Goal: Connect with others: Connect with other users

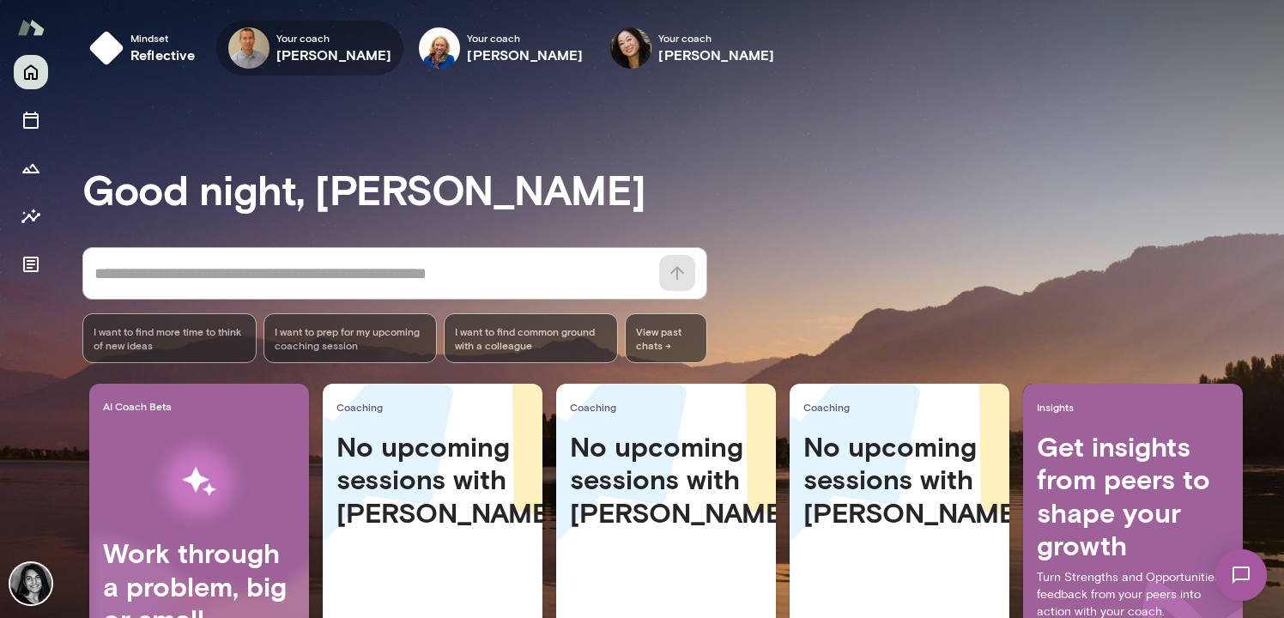
click at [264, 57] on img at bounding box center [248, 47] width 41 height 41
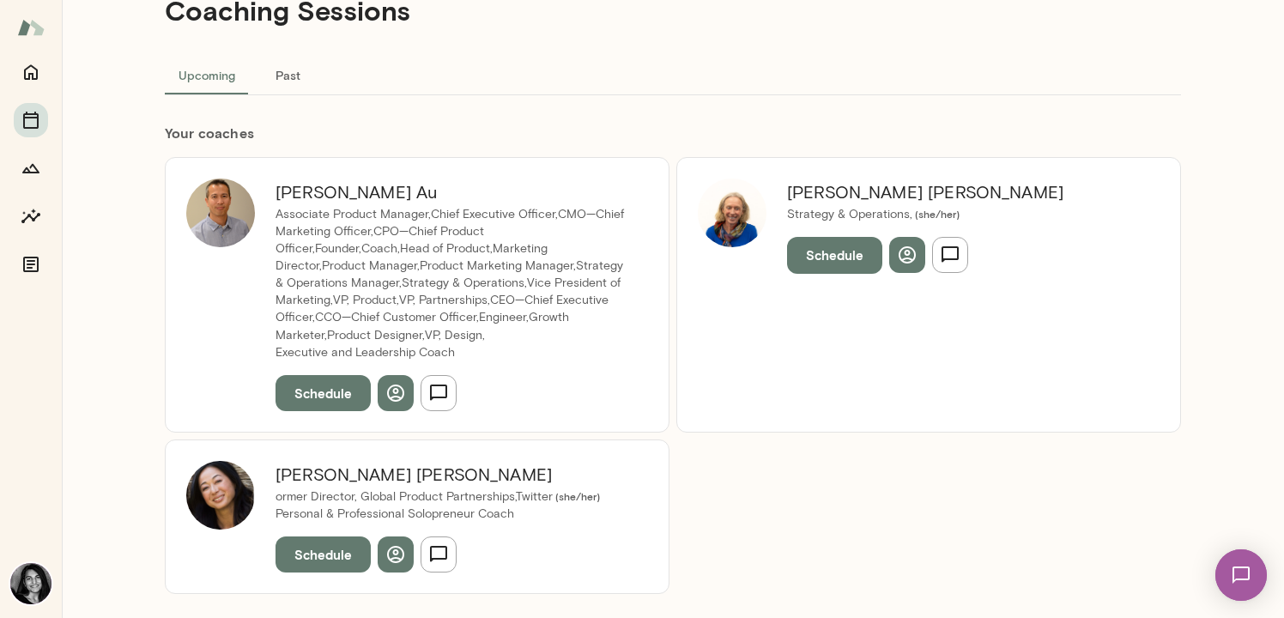
scroll to position [66, 0]
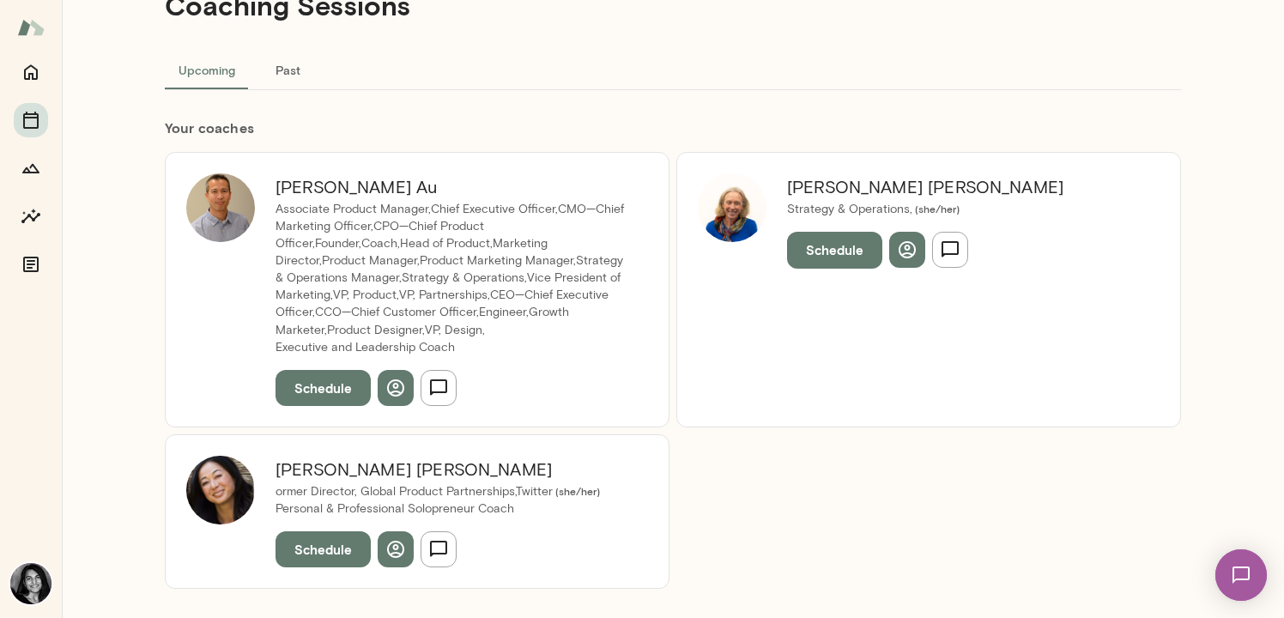
click at [234, 204] on img at bounding box center [220, 207] width 69 height 69
click at [322, 197] on h6 "[PERSON_NAME]" at bounding box center [452, 186] width 352 height 27
click at [392, 387] on icon "button" at bounding box center [395, 387] width 17 height 17
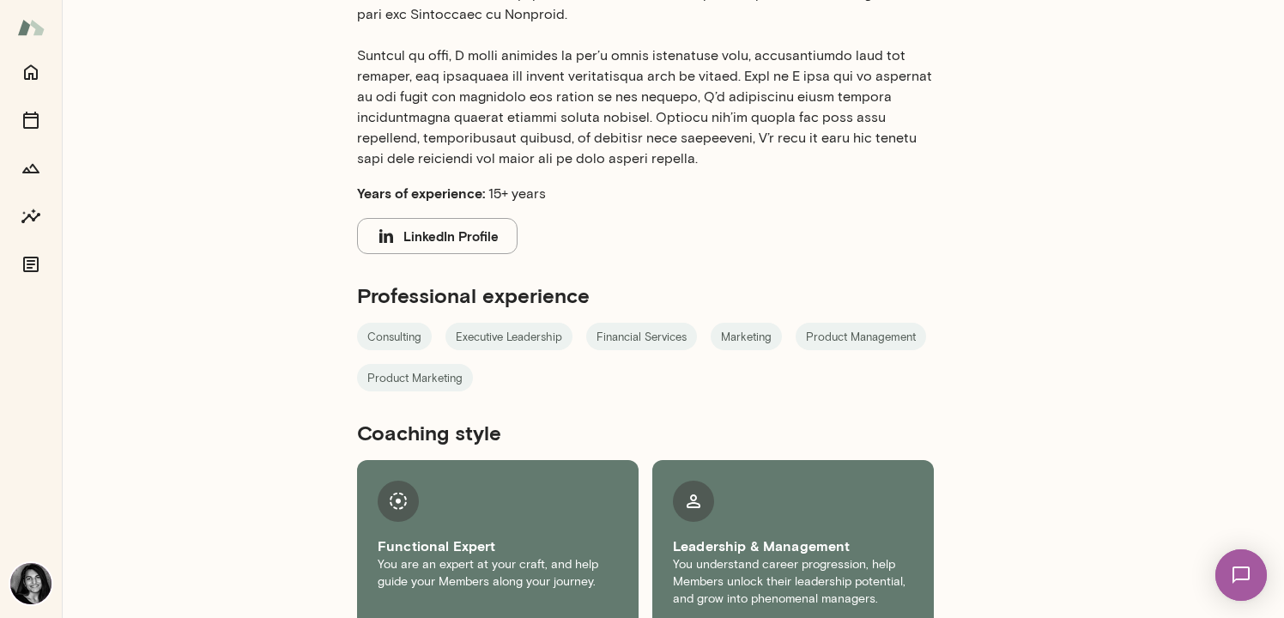
scroll to position [610, 0]
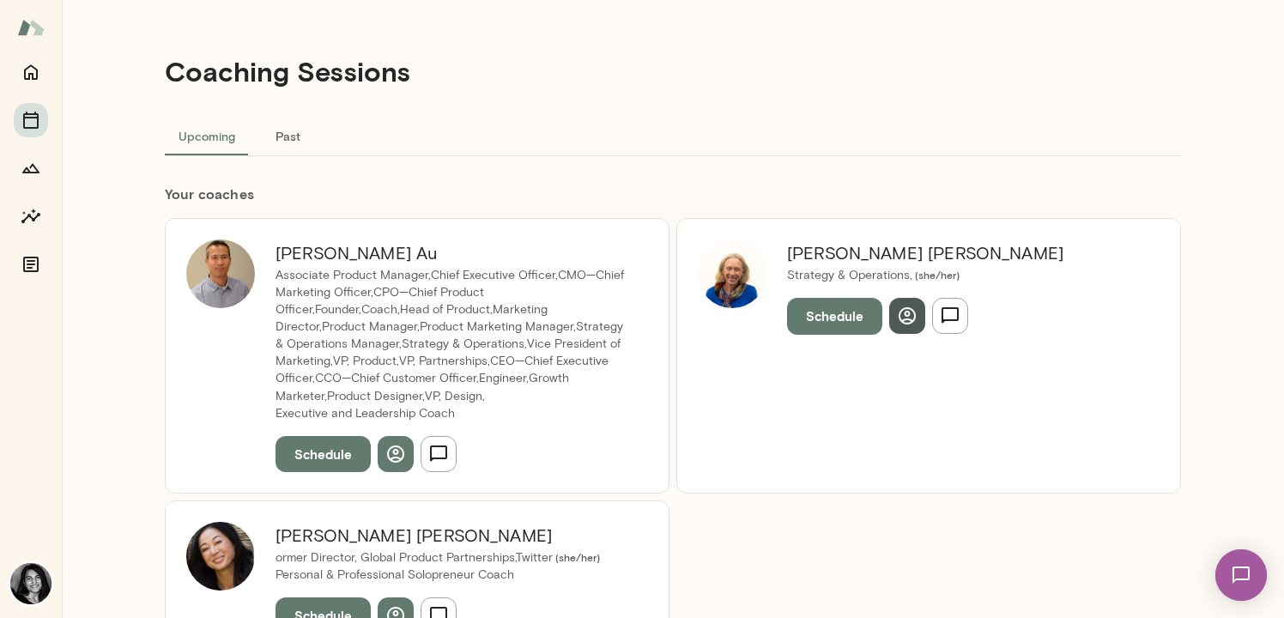
click at [905, 312] on icon "button" at bounding box center [907, 315] width 17 height 17
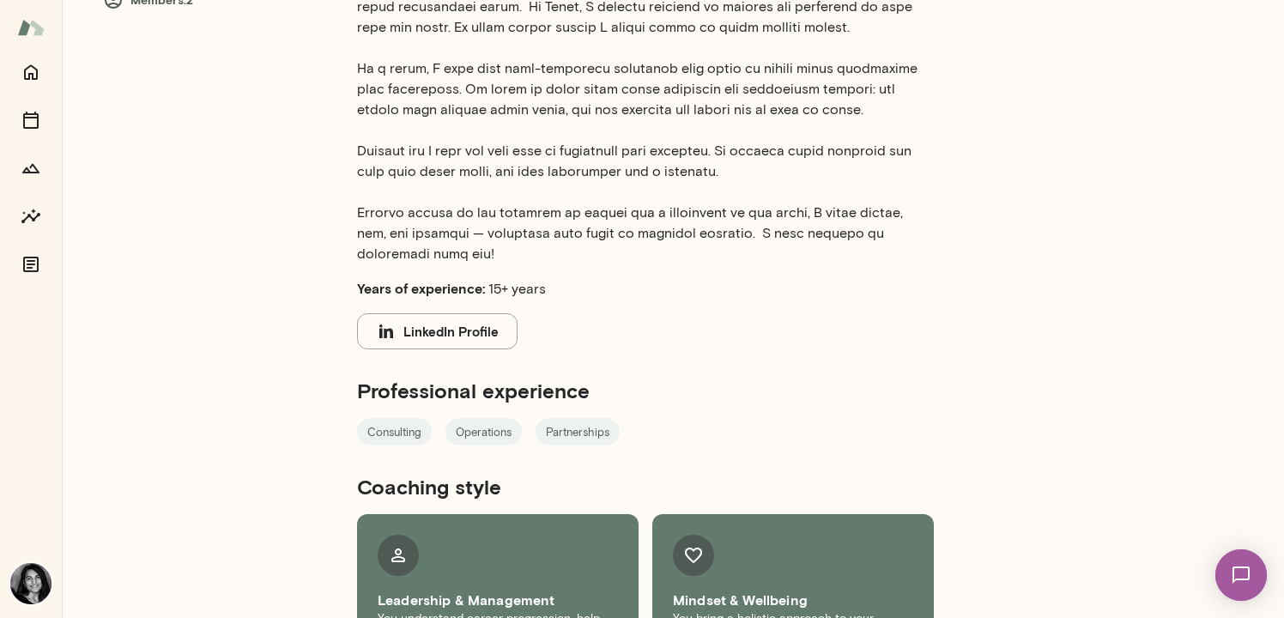
scroll to position [569, 0]
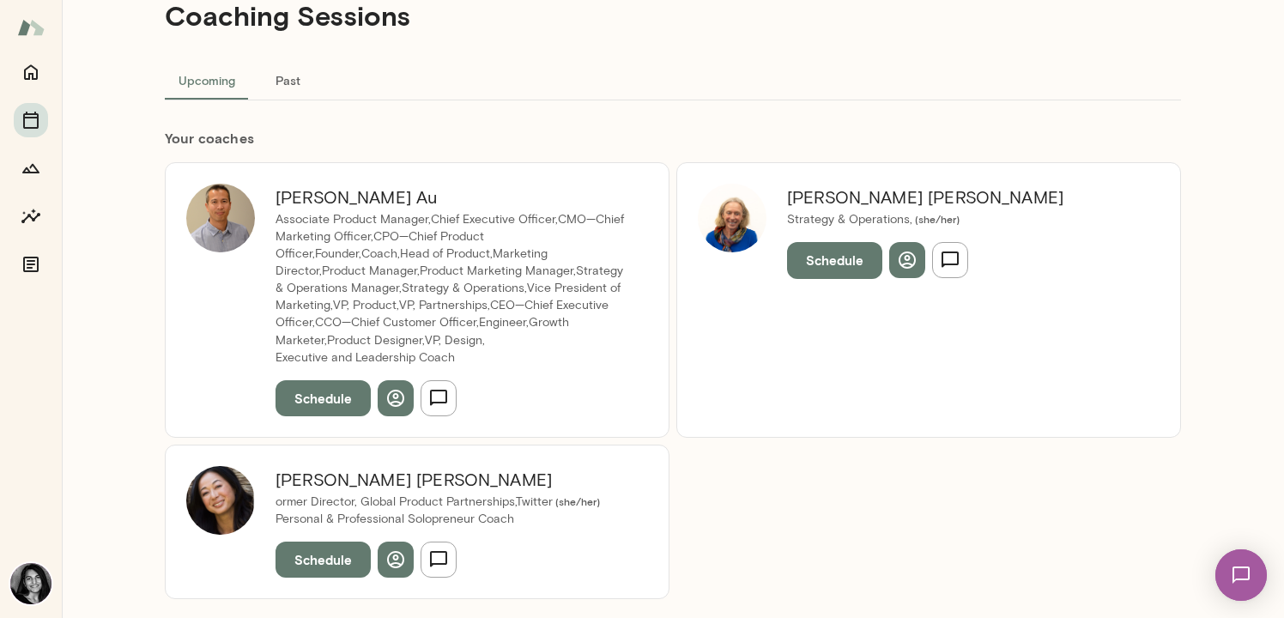
scroll to position [233, 0]
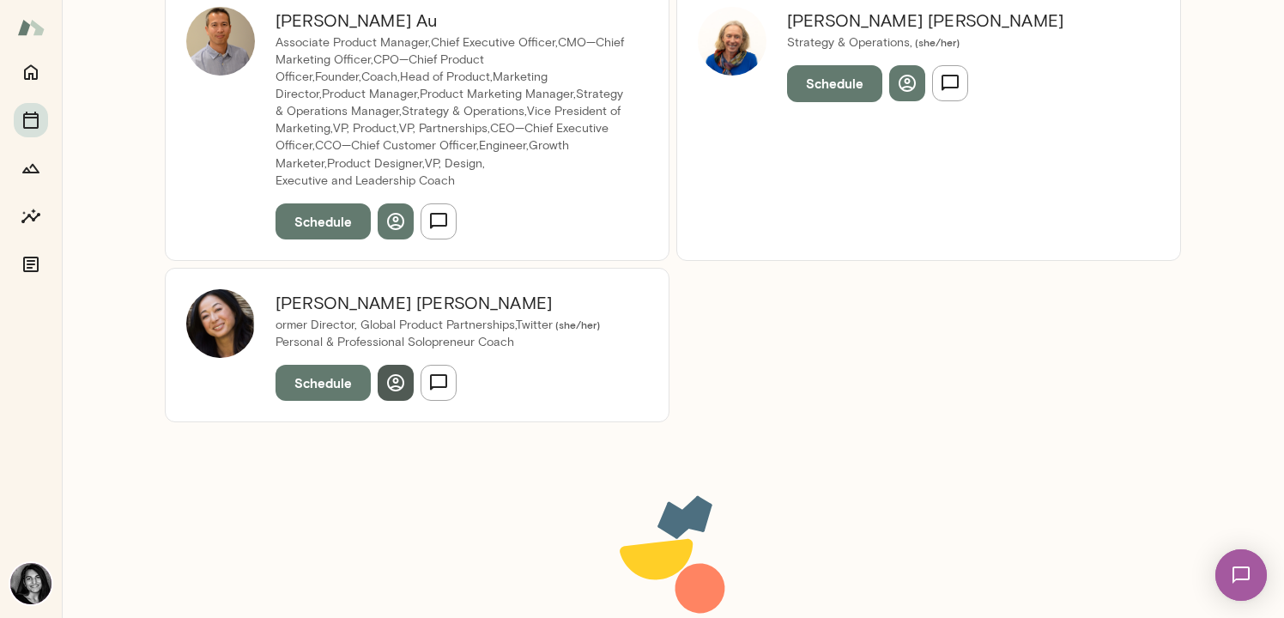
click at [403, 387] on icon "button" at bounding box center [395, 383] width 21 height 21
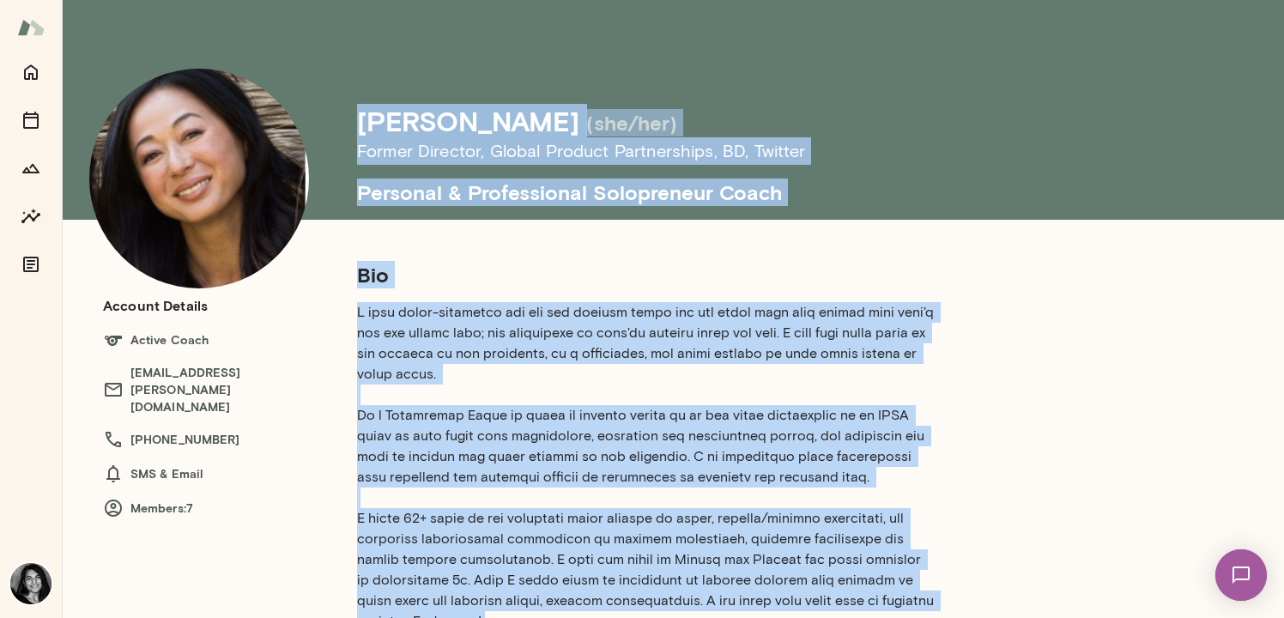
drag, startPoint x: 566, startPoint y: 442, endPoint x: 355, endPoint y: 112, distance: 391.0
copy div "[PERSON_NAME] (she/her) Former Director, Global Product Partnerships, BD , Twit…"
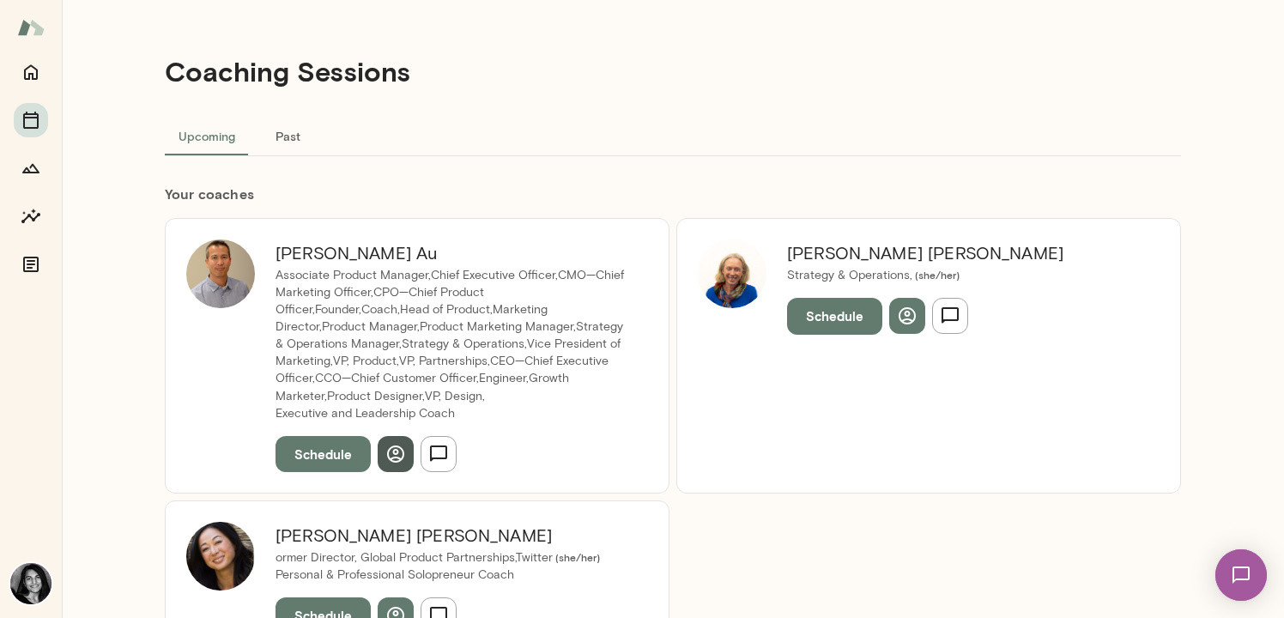
click at [391, 449] on icon "button" at bounding box center [395, 454] width 21 height 21
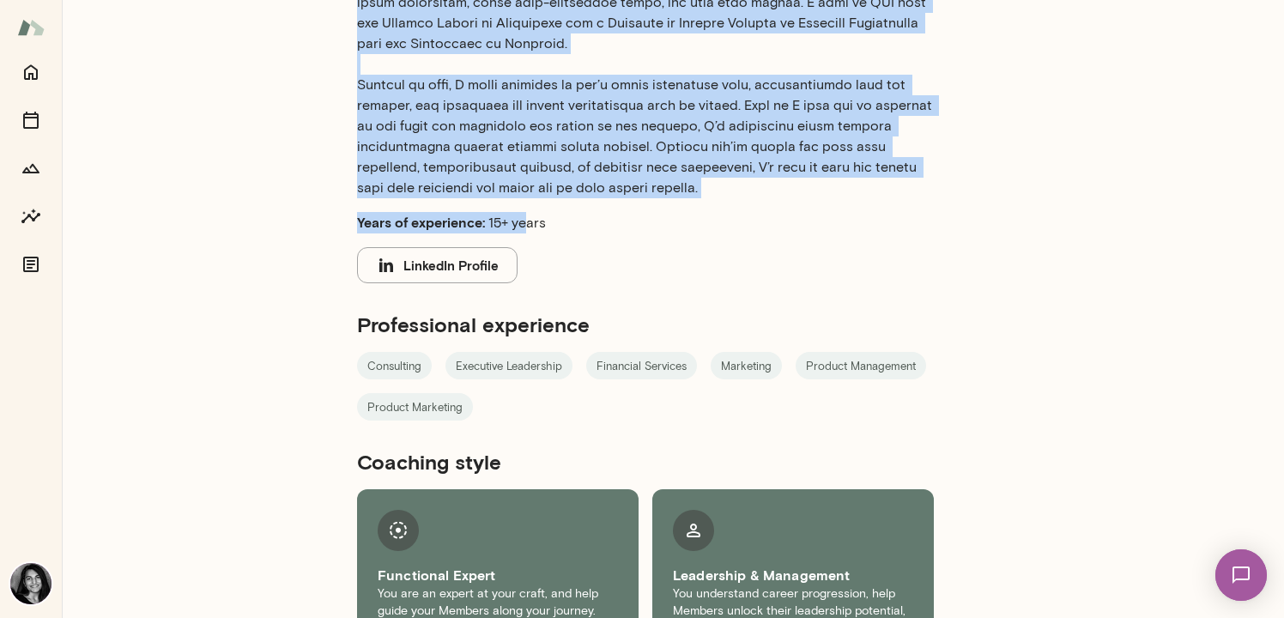
scroll to position [524, 0]
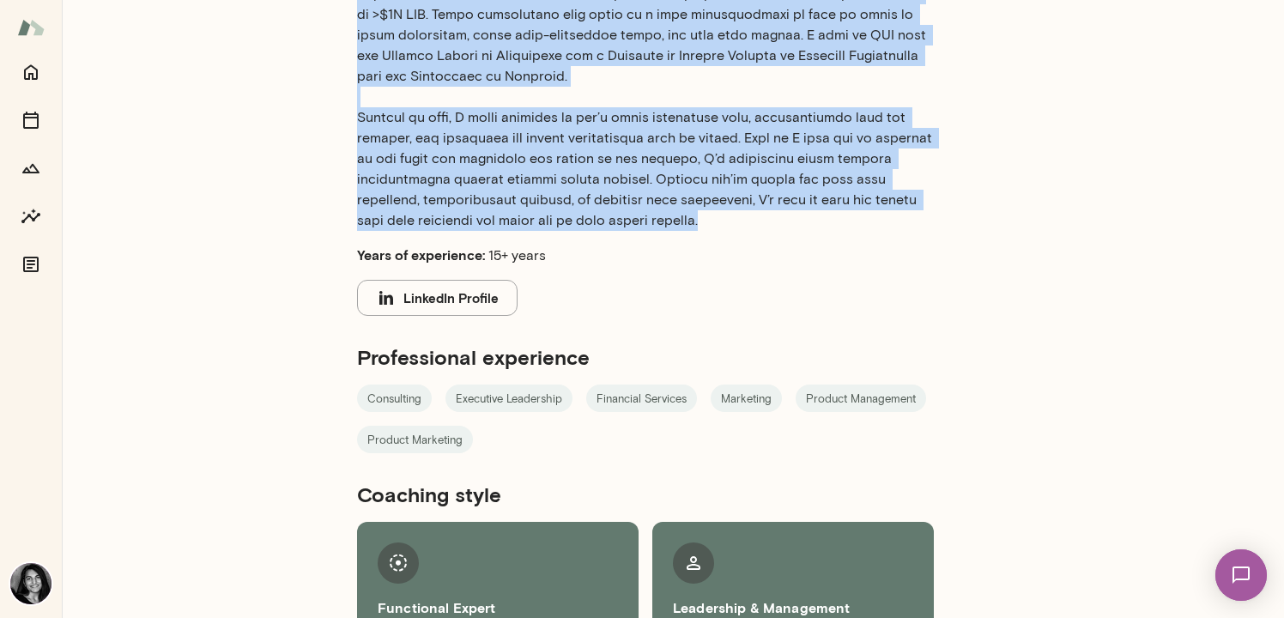
drag, startPoint x: 360, startPoint y: 116, endPoint x: 530, endPoint y: 230, distance: 205.5
click at [530, 230] on div "[PERSON_NAME] Former VP, Product Management | Ex-Bill, LinkedIn, Deloitte Execu…" at bounding box center [673, 90] width 1222 height 1228
copy div "Lorem Ip Dolors AM, Consect Adipiscing | El-Sedd, EiusmoDt, Incididu Utlaboree …"
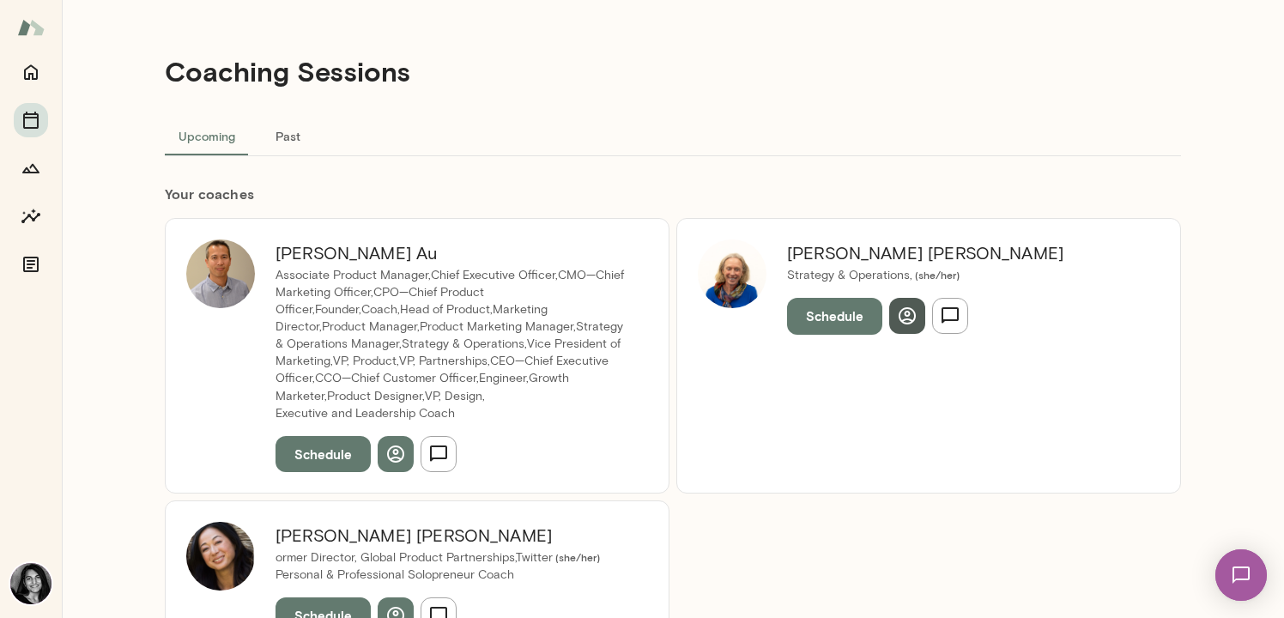
click at [902, 319] on icon "button" at bounding box center [907, 315] width 17 height 17
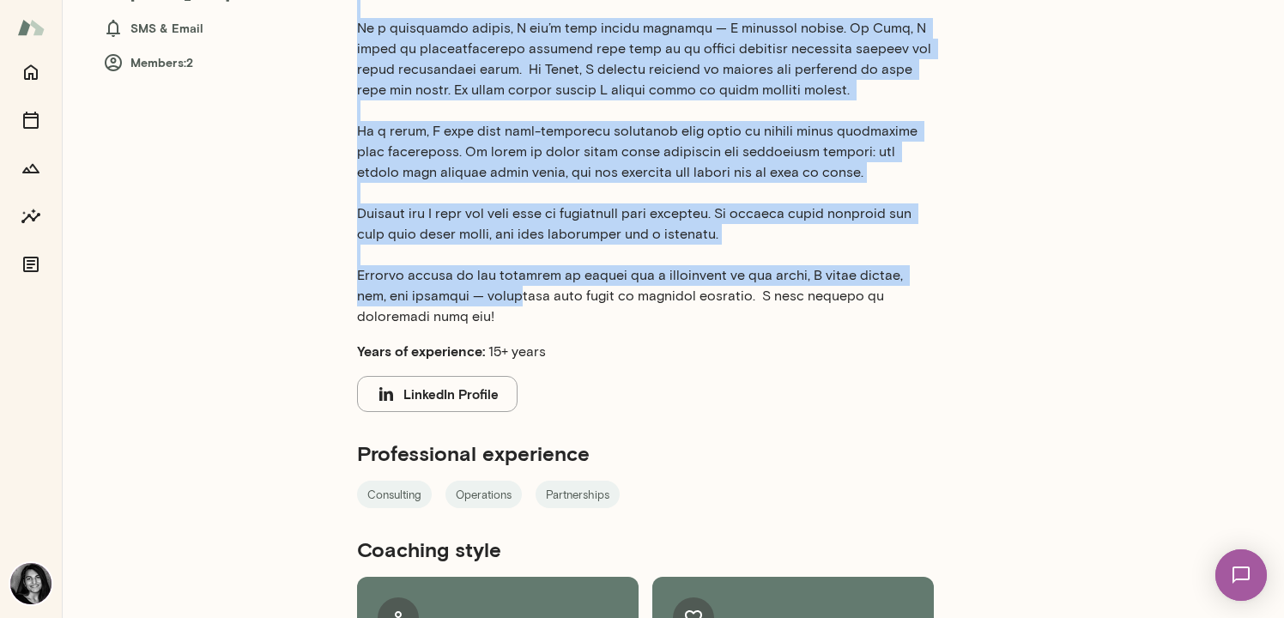
scroll to position [446, 0]
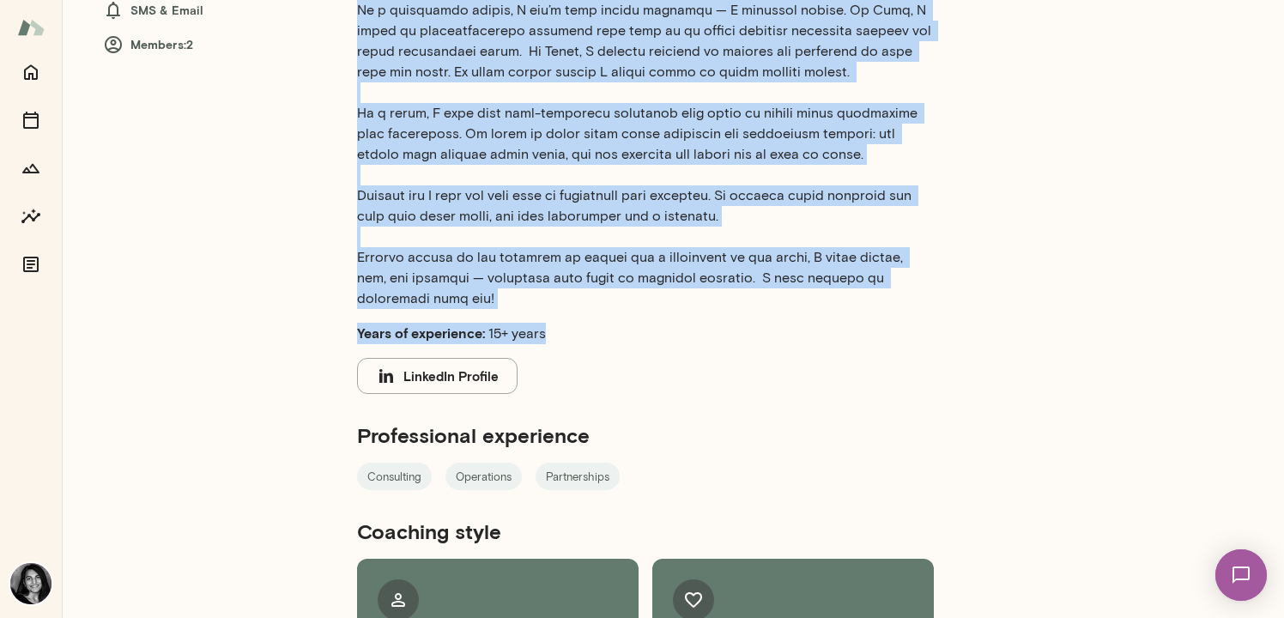
drag, startPoint x: 354, startPoint y: 160, endPoint x: 579, endPoint y: 330, distance: 282.4
click at [579, 330] on div "[PERSON_NAME] (she/her) Global Vice President | Leadership Coach | ex-McKinsey,…" at bounding box center [673, 147] width 1222 height 1187
copy div "Lorem Ipsumd (sit/ame) Consec Adip Elitseddo | Eiusmodtem Incid | ut-LaBoreet, …"
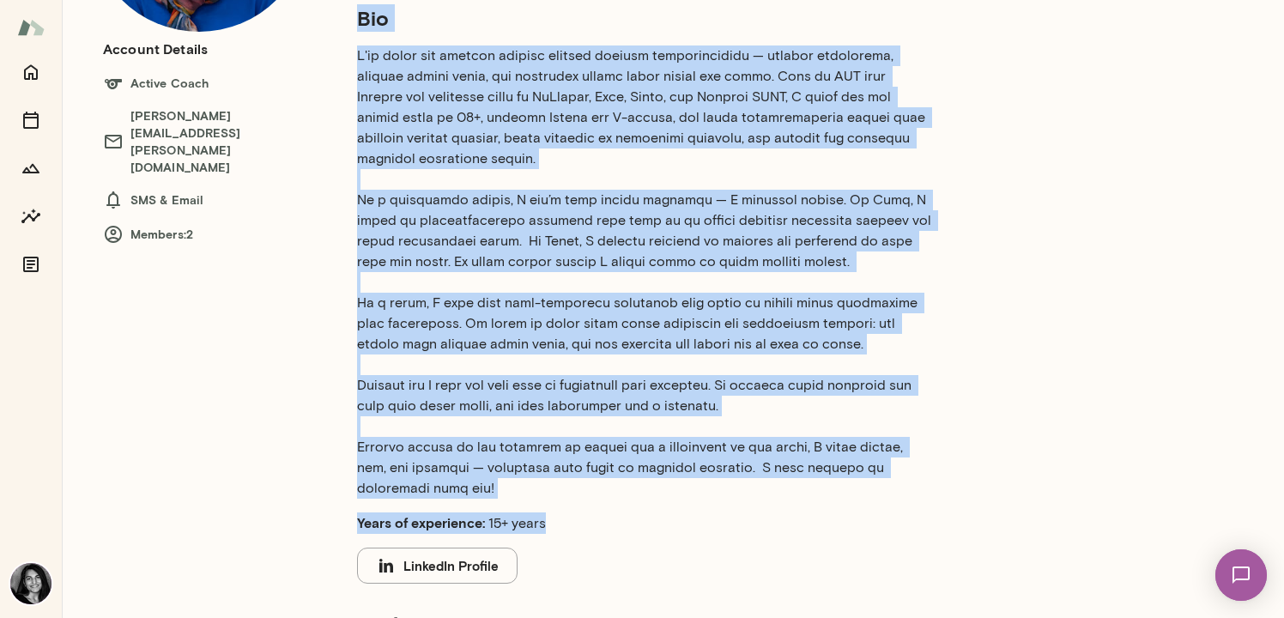
scroll to position [0, 0]
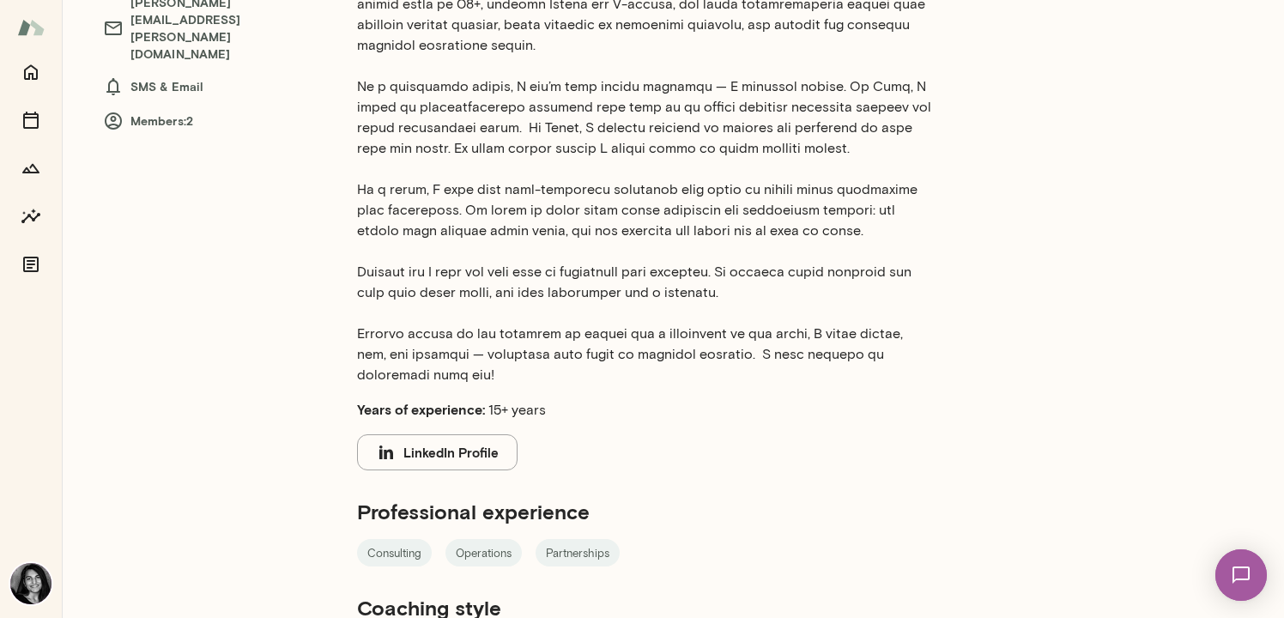
scroll to position [569, 0]
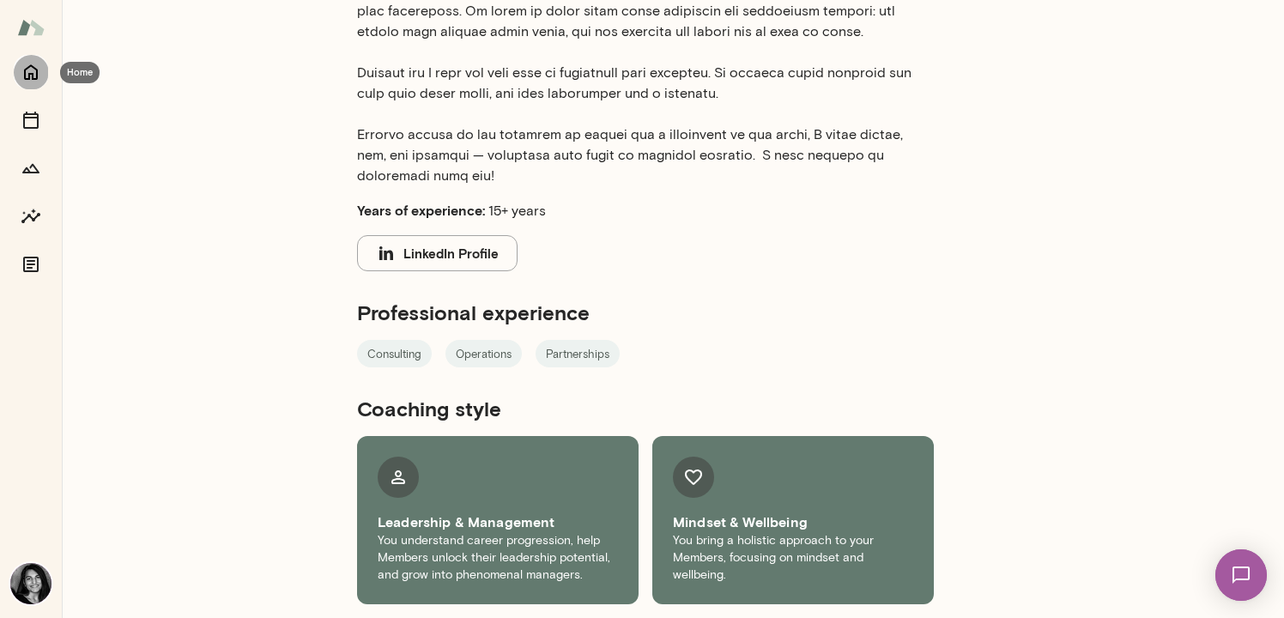
click at [23, 75] on icon "Home" at bounding box center [31, 72] width 21 height 21
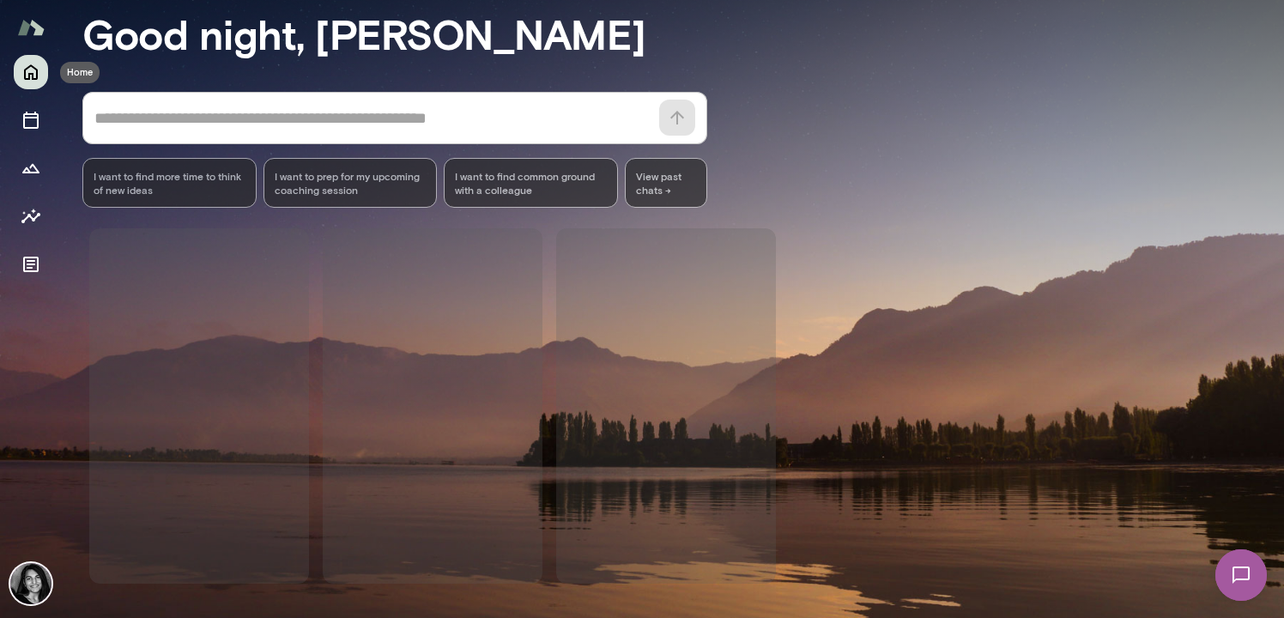
scroll to position [155, 0]
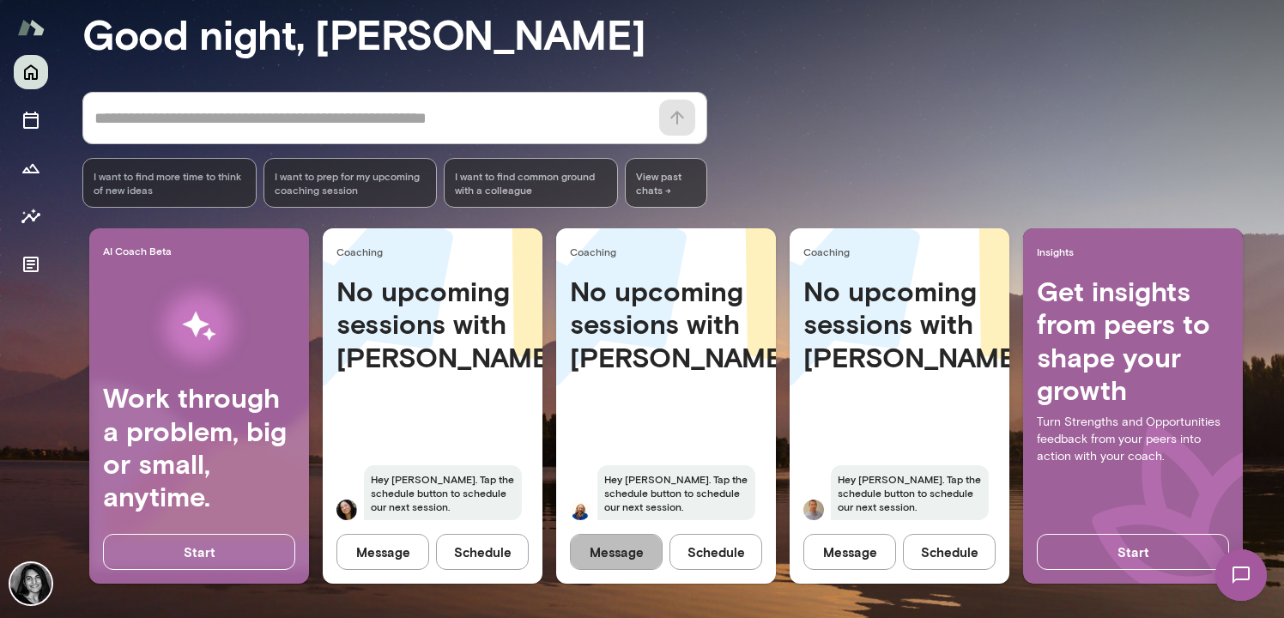
click at [621, 552] on button "Message" at bounding box center [616, 552] width 93 height 36
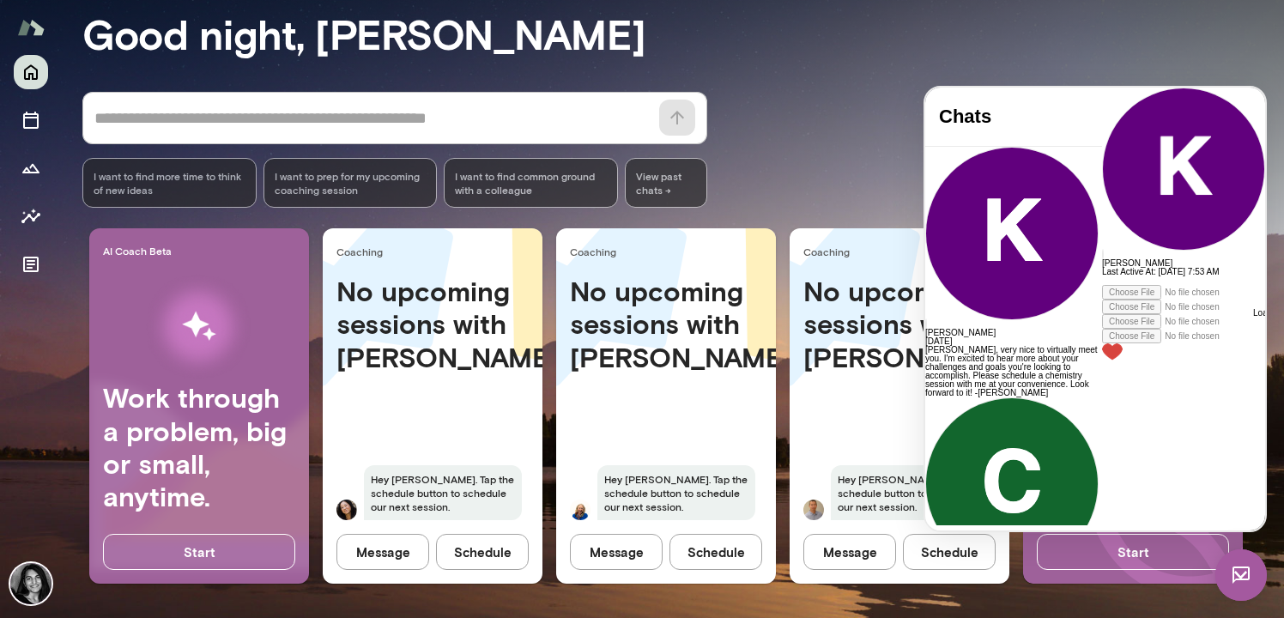
scroll to position [6, 0]
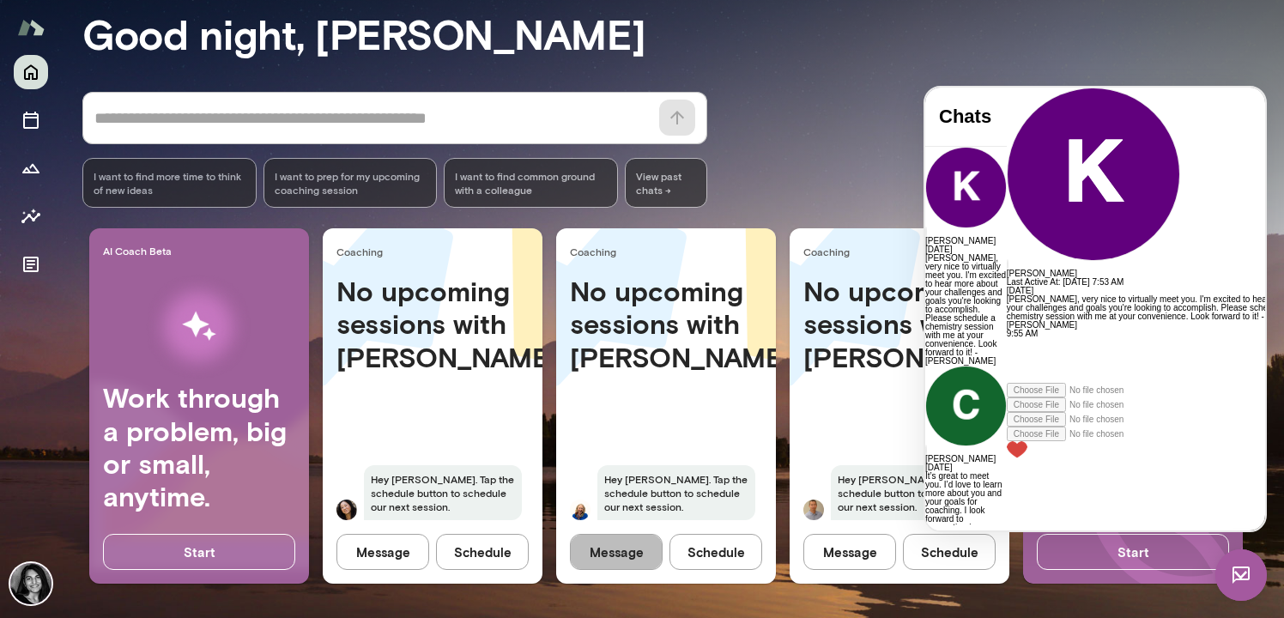
click at [602, 552] on button "Message" at bounding box center [616, 552] width 93 height 36
click at [1246, 580] on img at bounding box center [1241, 575] width 52 height 52
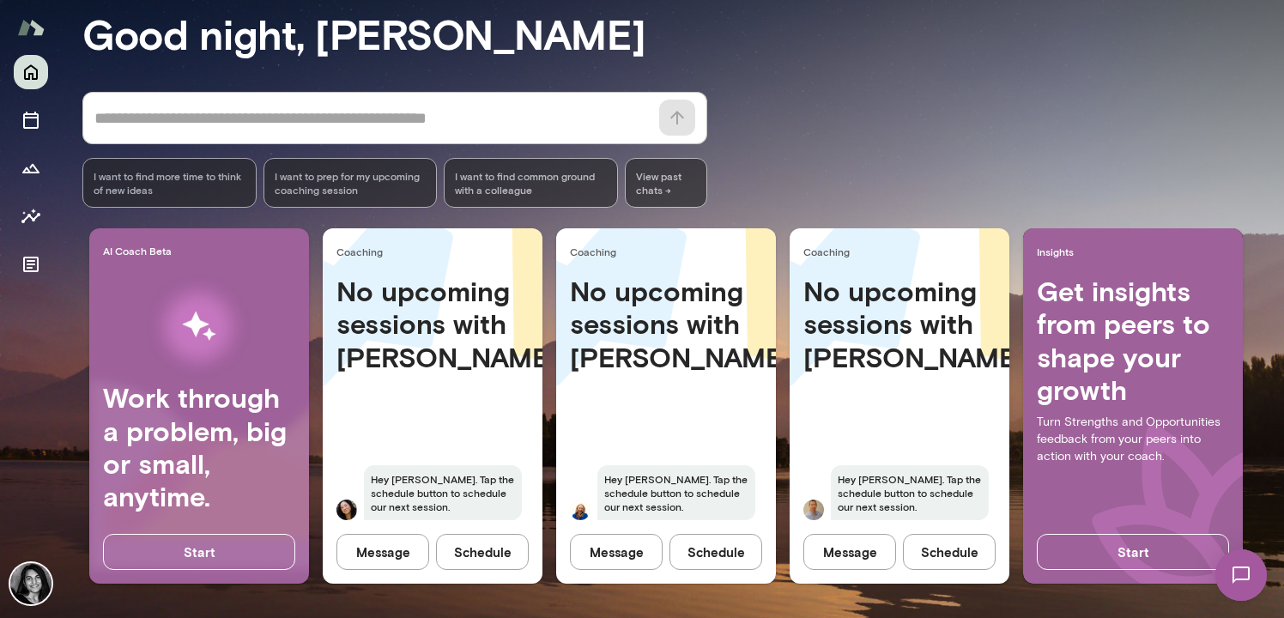
click at [611, 548] on button "Message" at bounding box center [616, 552] width 93 height 36
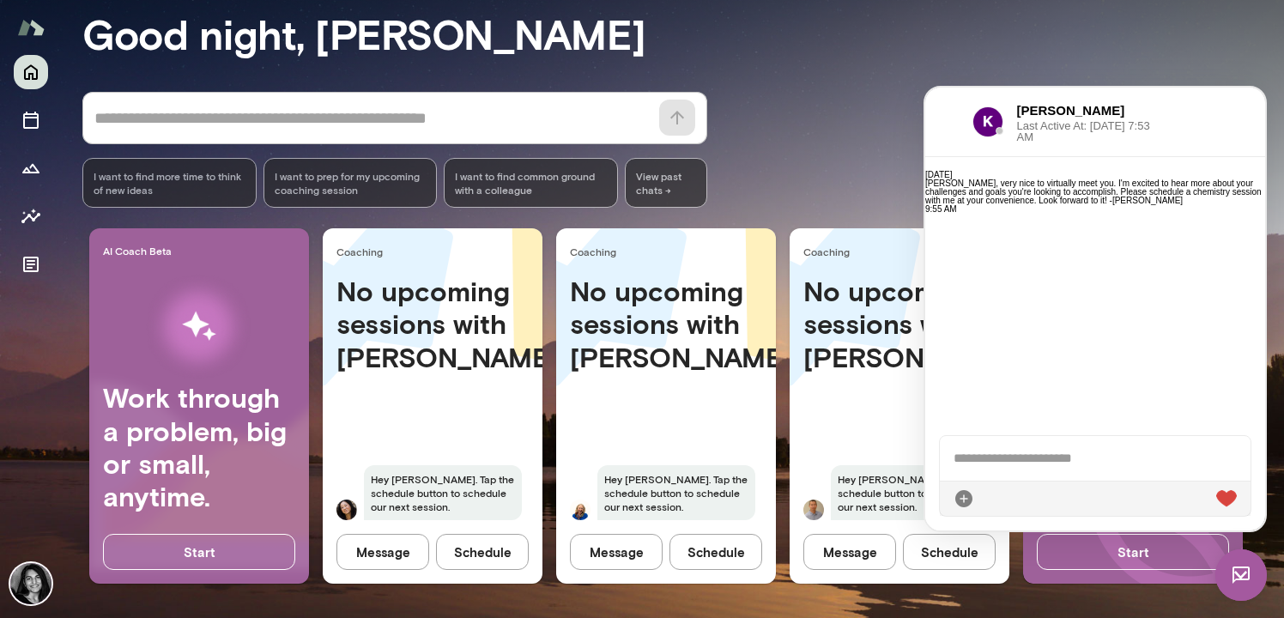
click at [1245, 573] on img at bounding box center [1241, 575] width 52 height 52
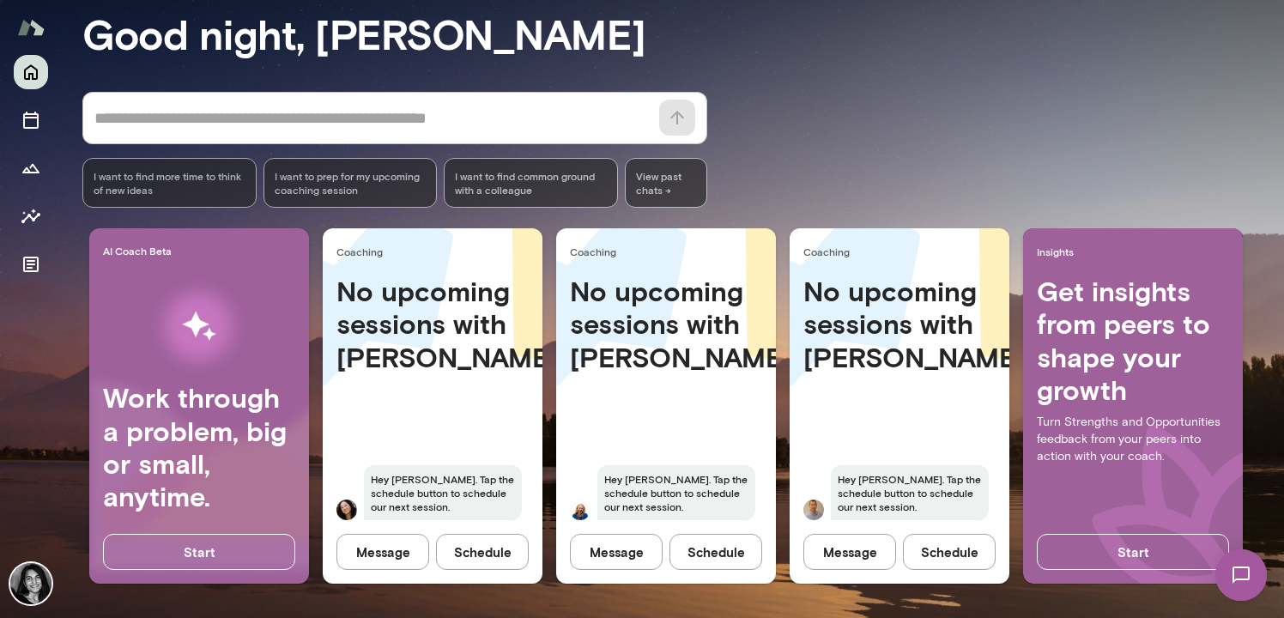
click at [1245, 573] on img at bounding box center [1241, 575] width 70 height 70
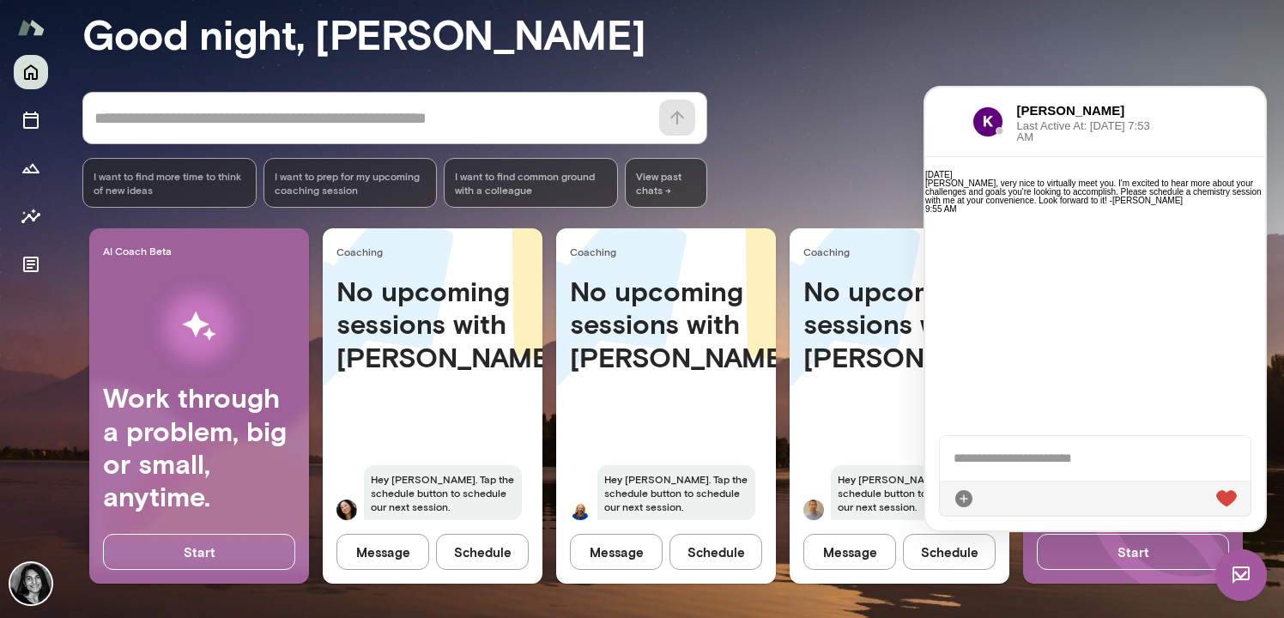
click at [1176, 110] on div "[PERSON_NAME] Last Active At: [DATE] 7:53 AM" at bounding box center [1095, 123] width 340 height 70
click at [877, 555] on button "Message" at bounding box center [849, 552] width 93 height 36
click at [1237, 565] on img at bounding box center [1241, 575] width 52 height 52
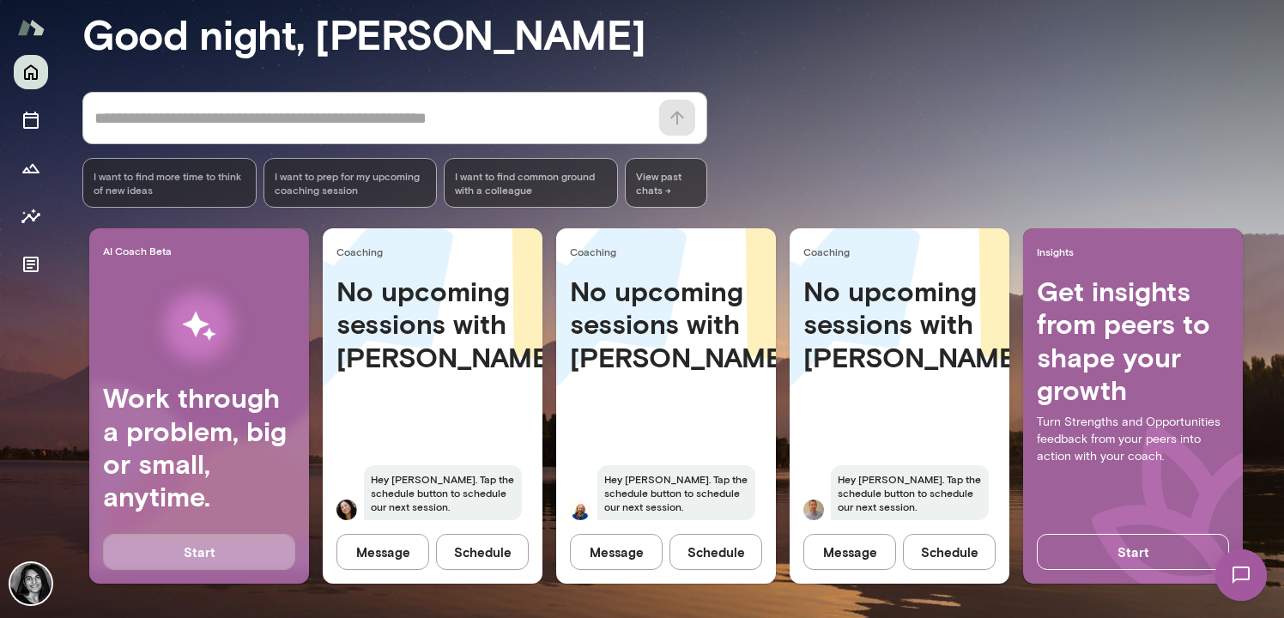
click at [215, 562] on button "Start" at bounding box center [199, 552] width 192 height 36
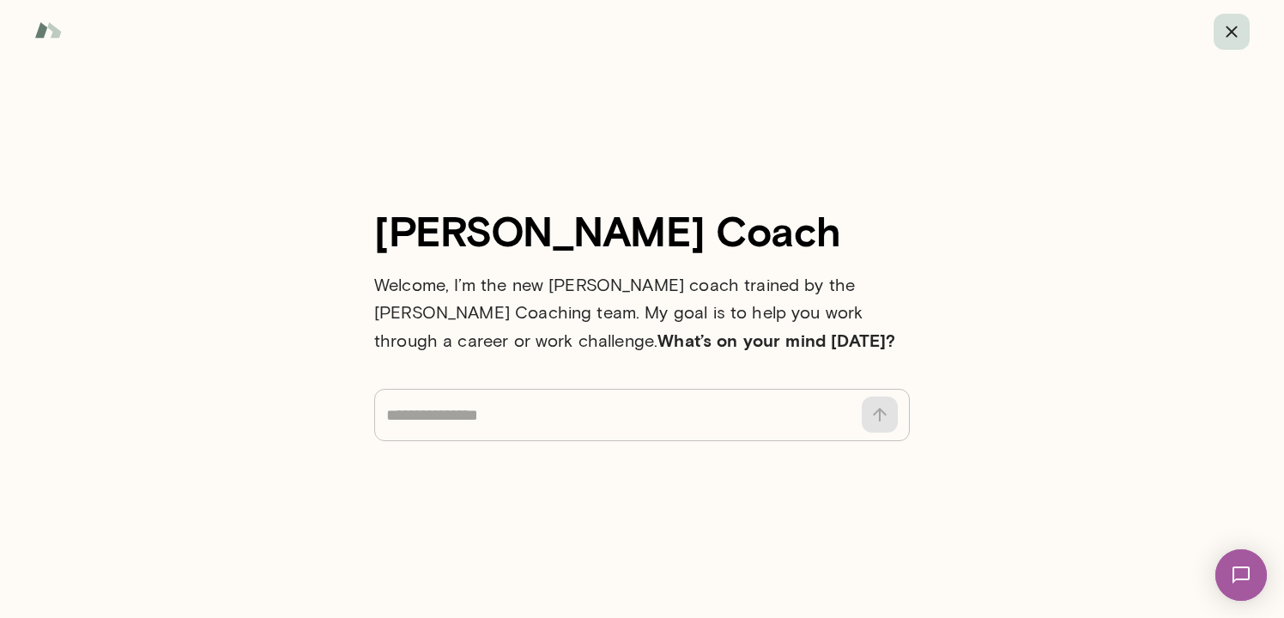
click at [1220, 39] on button "button" at bounding box center [1232, 32] width 36 height 36
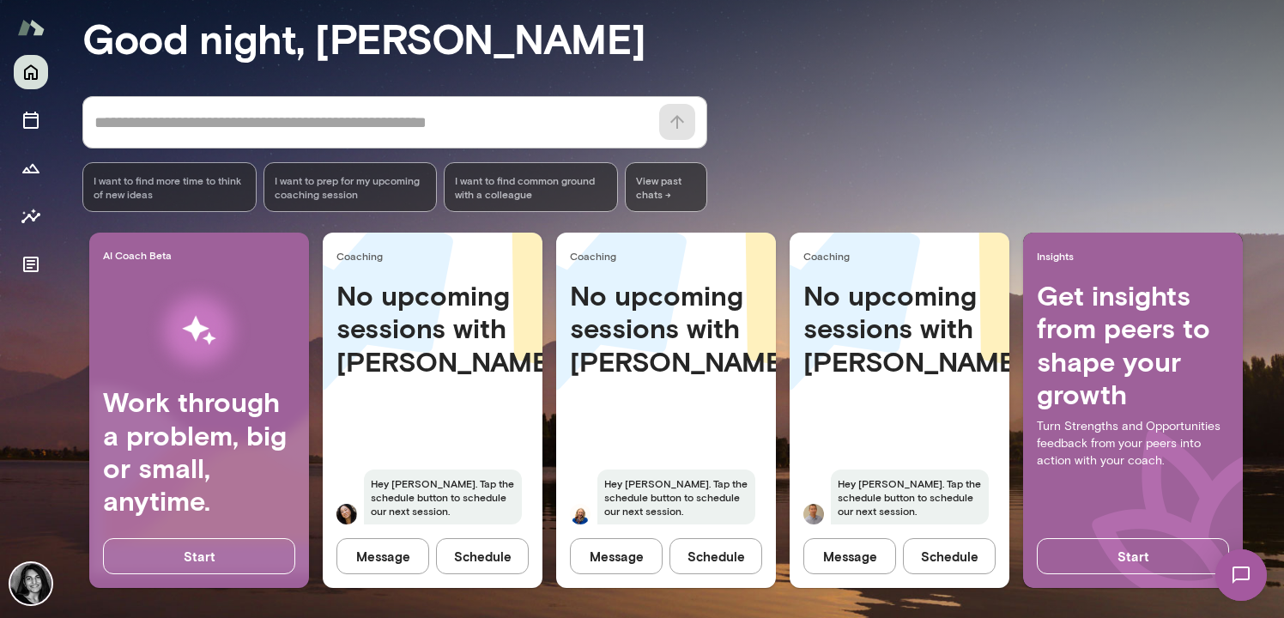
scroll to position [155, 0]
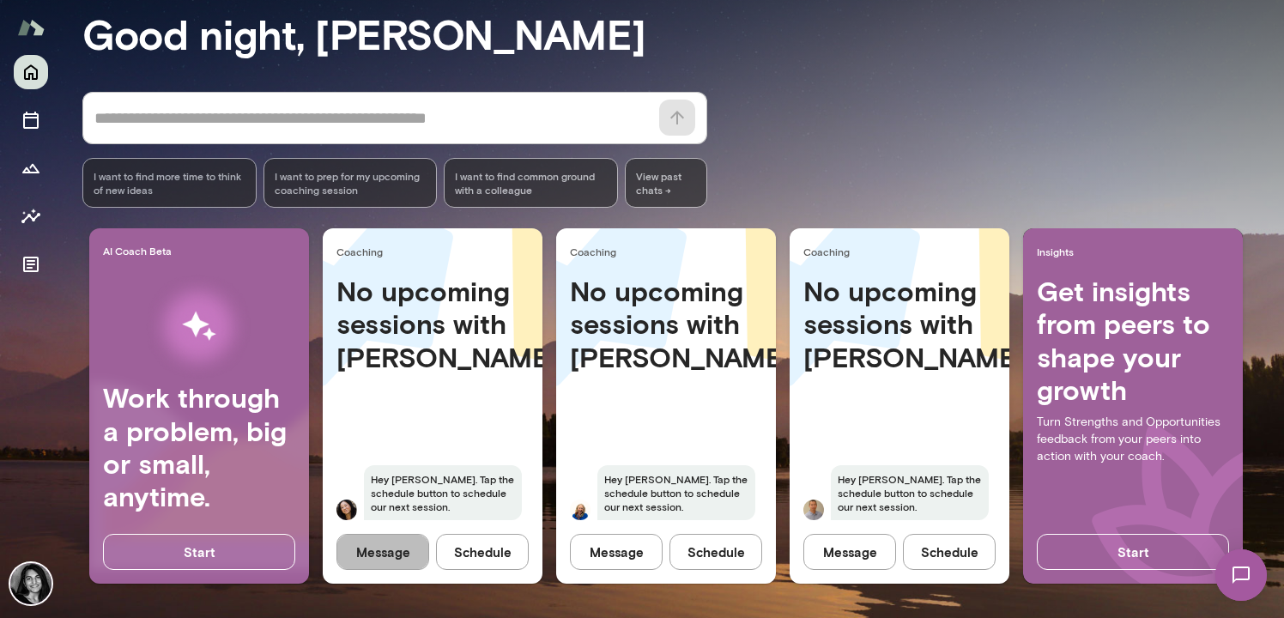
click at [389, 552] on button "Message" at bounding box center [382, 552] width 93 height 36
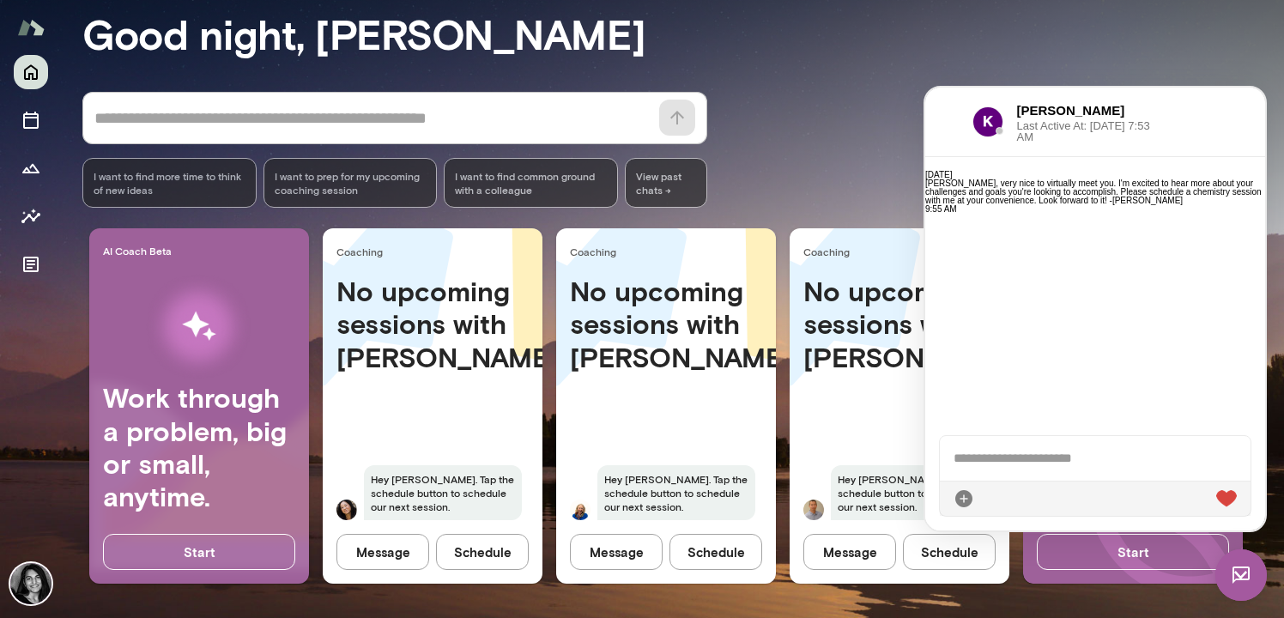
scroll to position [6, 0]
click at [639, 545] on button "Message" at bounding box center [616, 552] width 93 height 36
click at [845, 550] on button "Message" at bounding box center [849, 552] width 93 height 36
click at [1017, 412] on div "[DATE] [PERSON_NAME], very nice to virtually meet you. I'm excited to hear more…" at bounding box center [1095, 289] width 340 height 264
click at [989, 214] on p "[PERSON_NAME], very nice to virtually meet you. I'm excited to hear more about …" at bounding box center [1095, 201] width 340 height 26
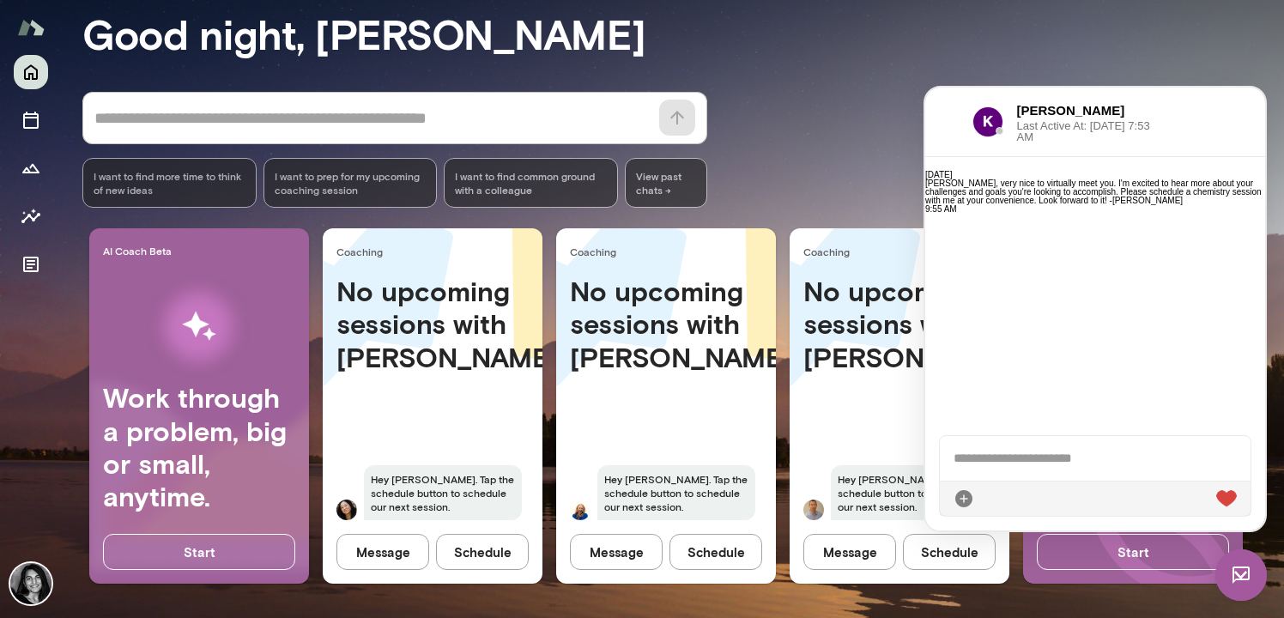
click at [1229, 556] on span "2" at bounding box center [1225, 563] width 7 height 15
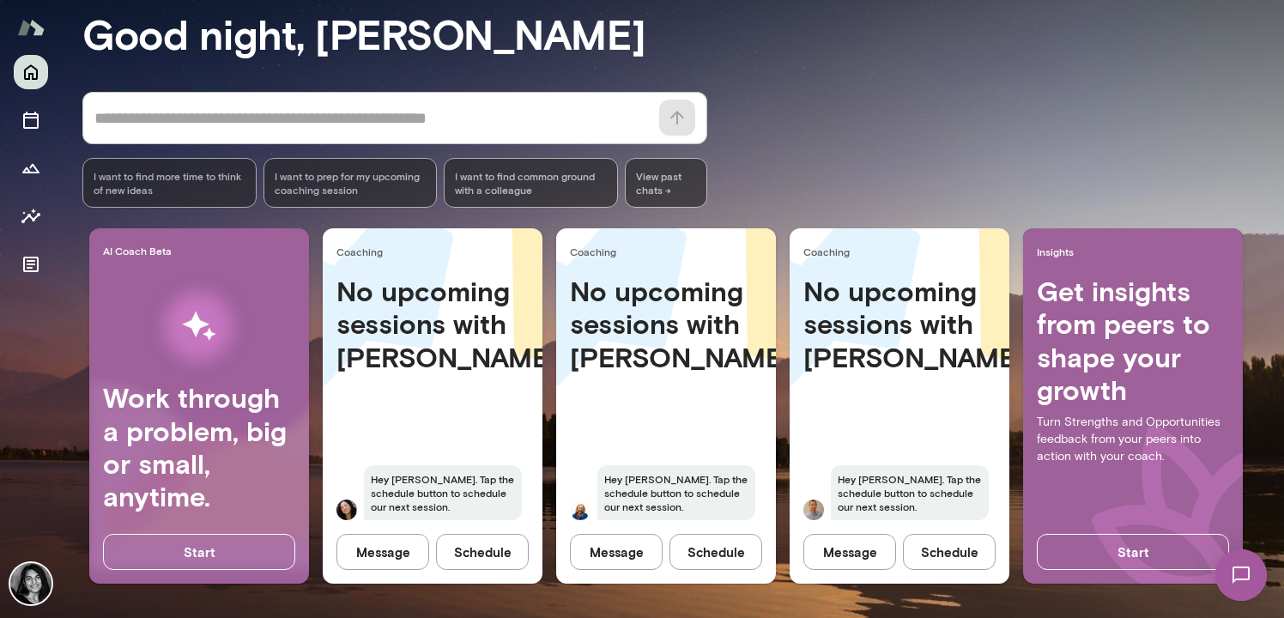
click at [1229, 558] on span "2" at bounding box center [1225, 563] width 7 height 15
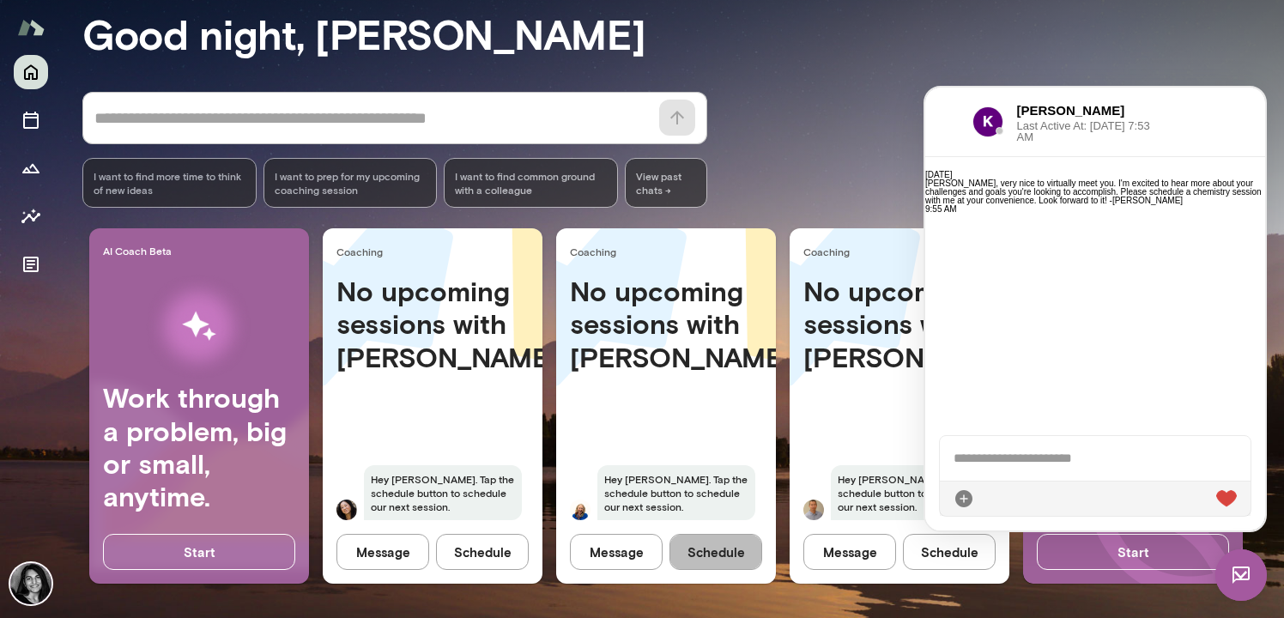
click at [732, 549] on button "Schedule" at bounding box center [716, 552] width 93 height 36
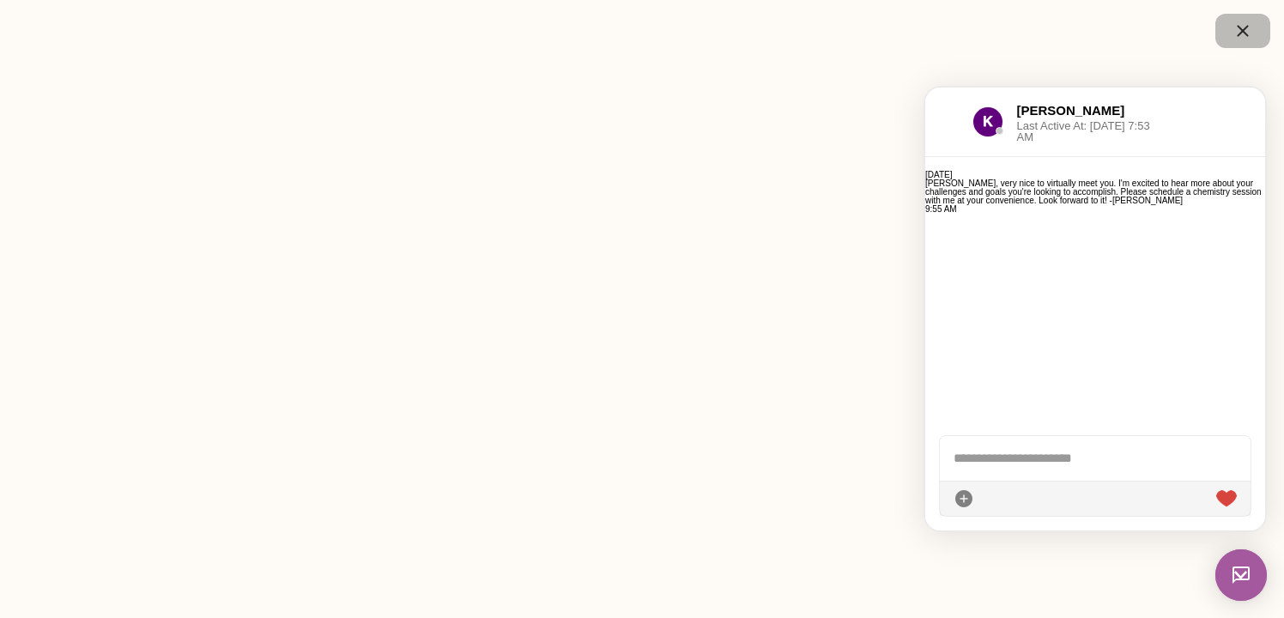
click at [1251, 27] on icon "button" at bounding box center [1243, 31] width 21 height 21
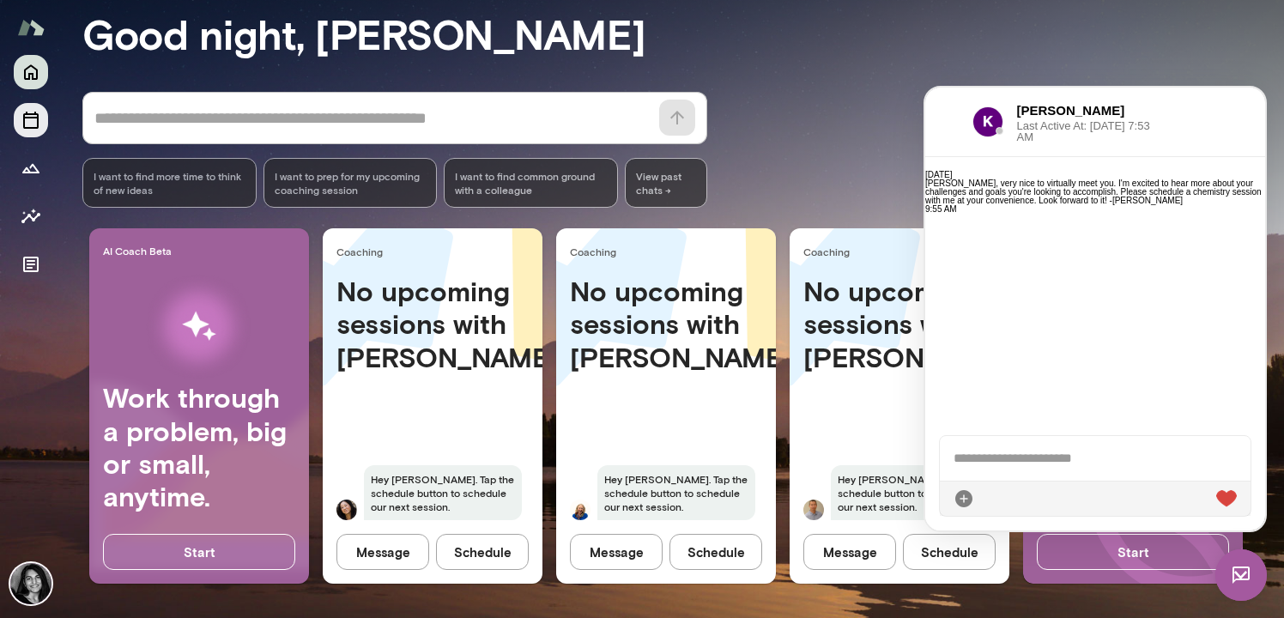
click at [16, 118] on button "Sessions" at bounding box center [31, 120] width 34 height 34
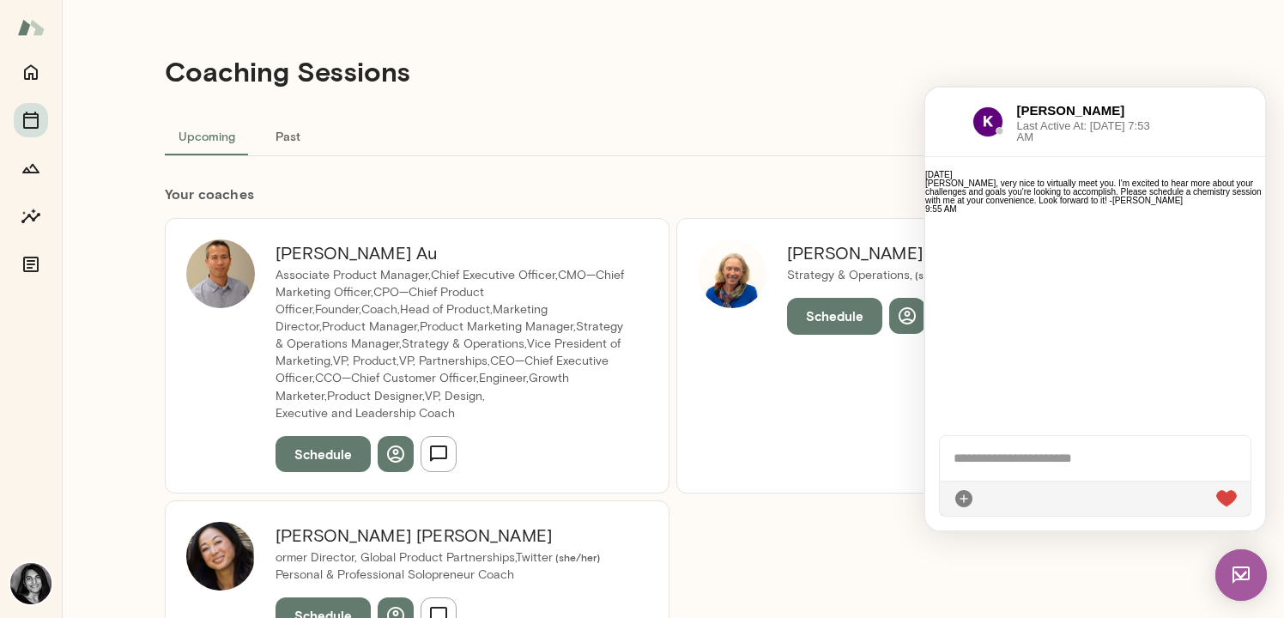
click at [1239, 572] on img at bounding box center [1241, 575] width 52 height 52
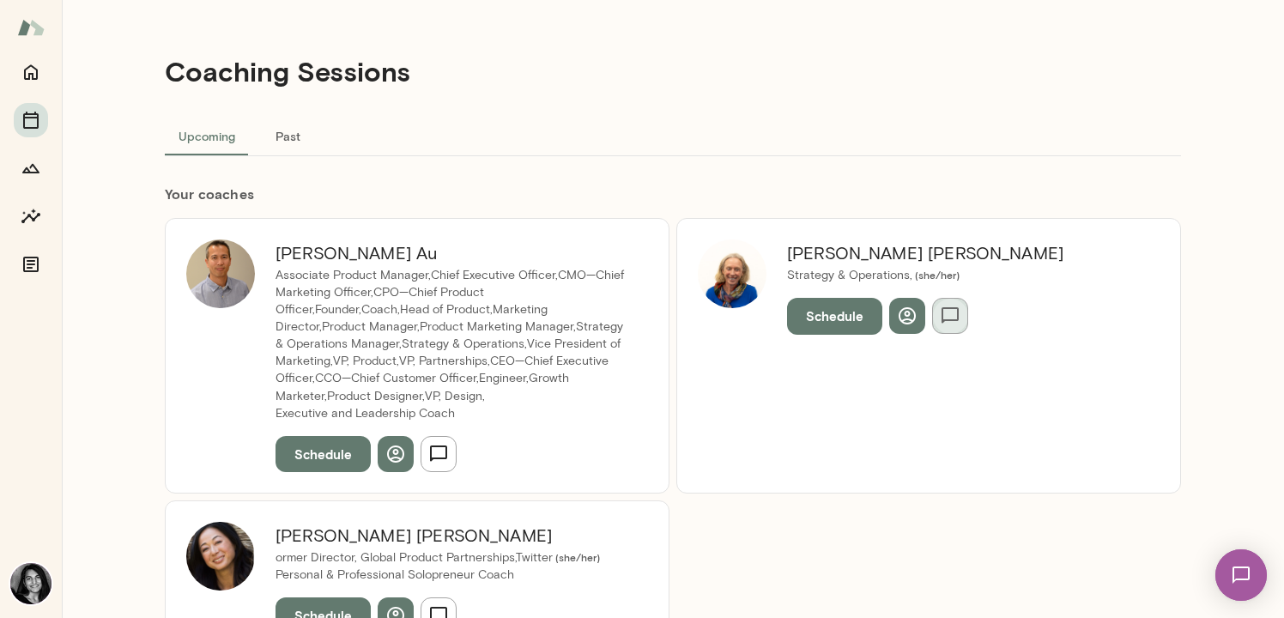
click at [951, 323] on icon "button" at bounding box center [950, 316] width 21 height 21
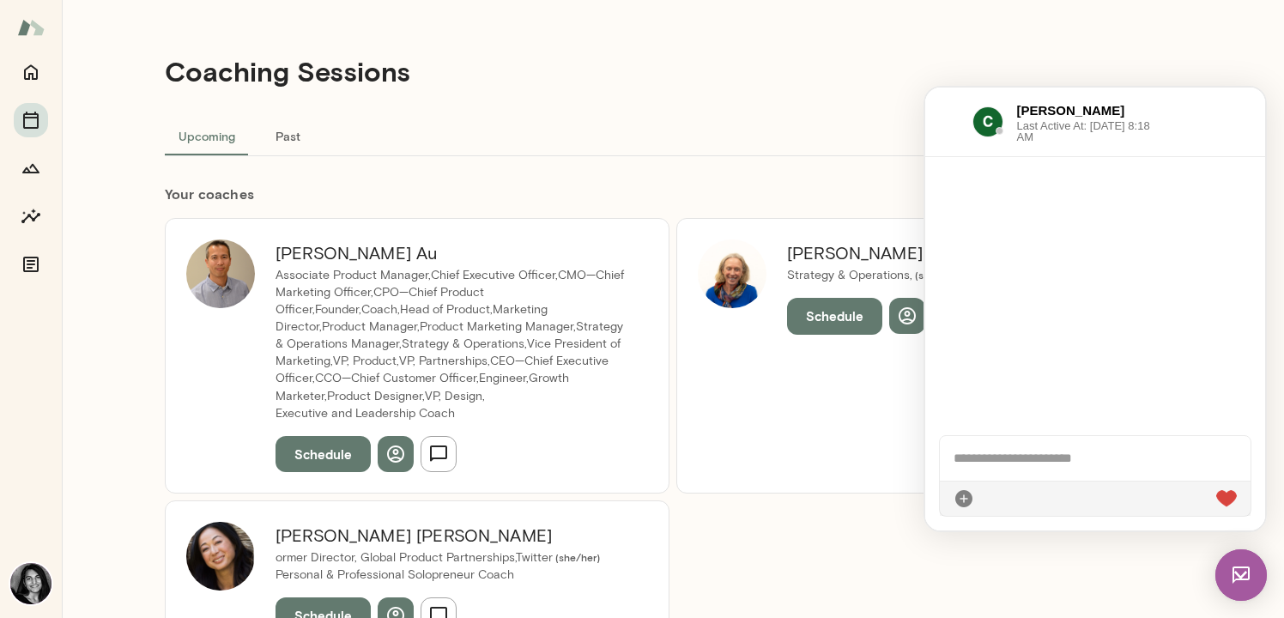
scroll to position [3, 0]
click at [1005, 492] on div at bounding box center [1095, 498] width 311 height 35
click at [1003, 452] on div at bounding box center [1095, 458] width 311 height 45
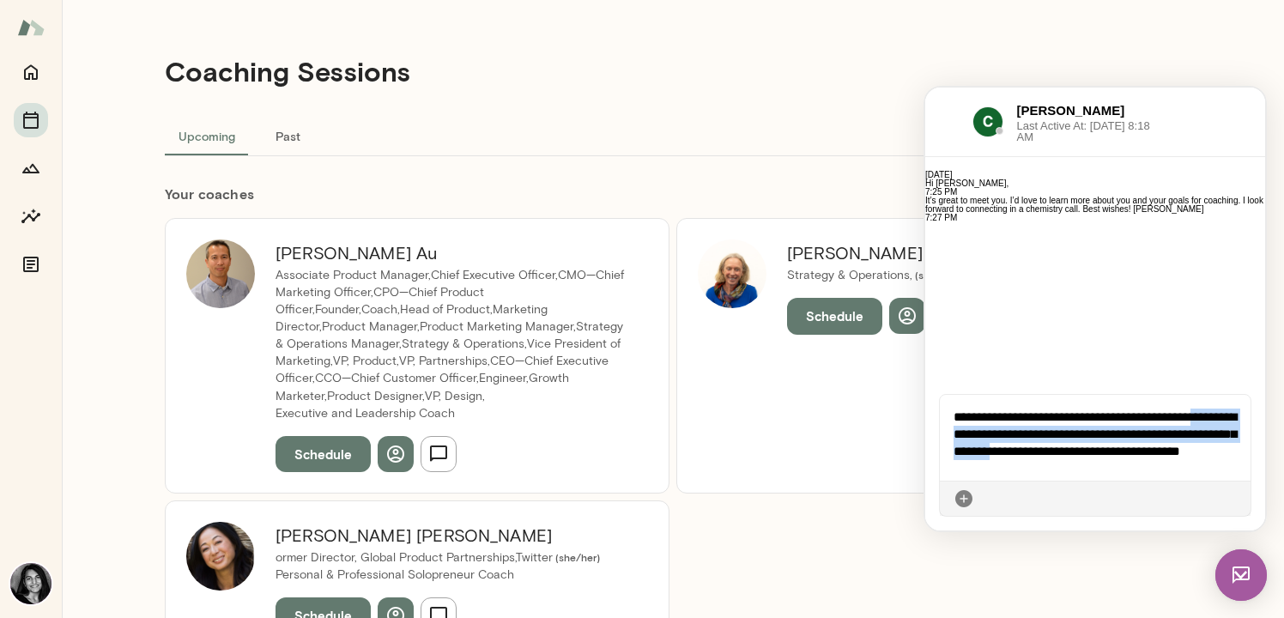
drag, startPoint x: 1076, startPoint y: 453, endPoint x: 1213, endPoint y: 413, distance: 142.3
click at [1213, 413] on div "**********" at bounding box center [1095, 438] width 311 height 86
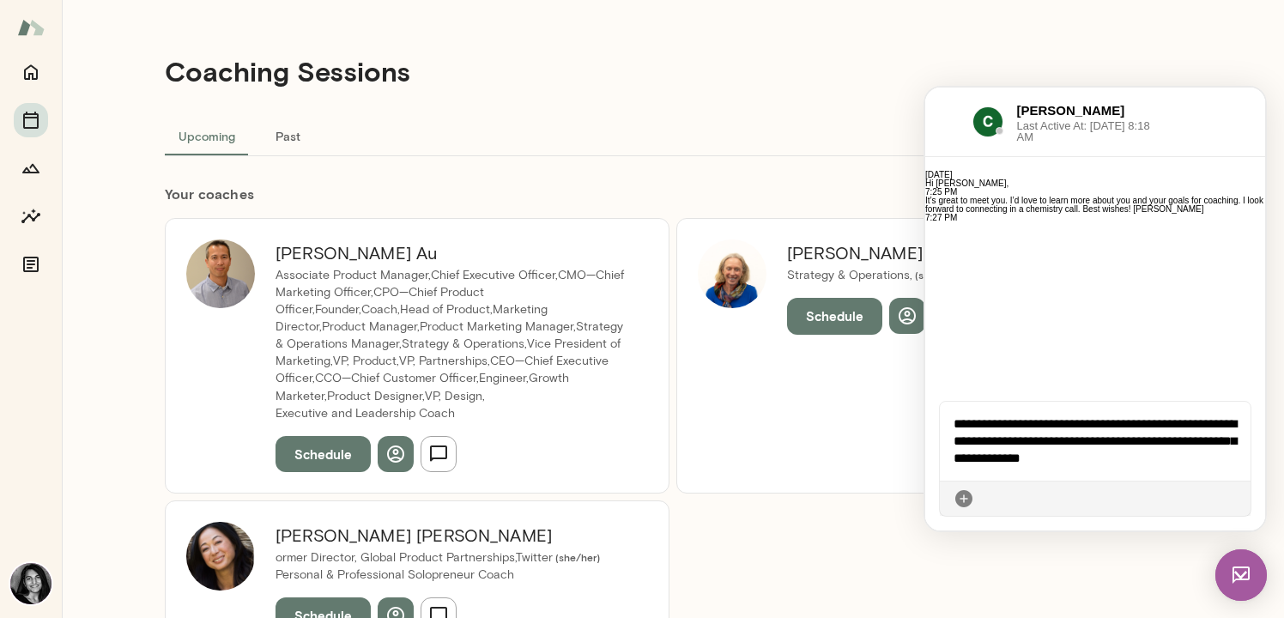
click at [1161, 459] on div "**********" at bounding box center [1095, 441] width 311 height 79
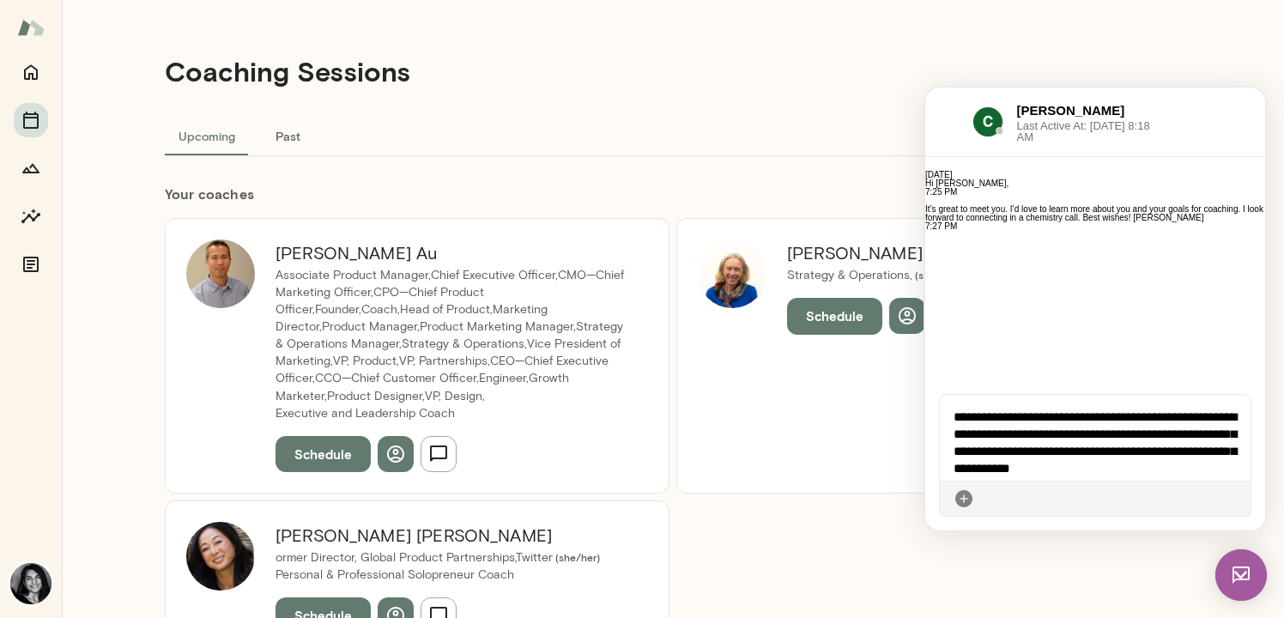
scroll to position [45, 0]
click at [1237, 499] on icon at bounding box center [1237, 499] width 0 height 0
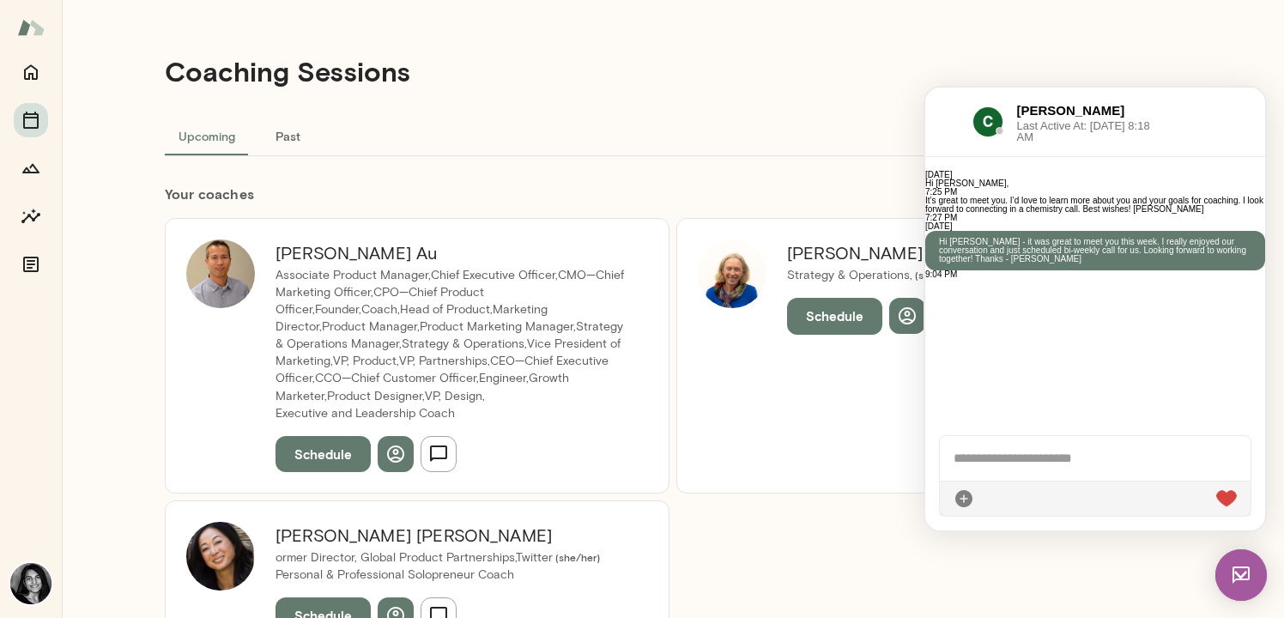
scroll to position [173, 0]
